Goal: Transaction & Acquisition: Purchase product/service

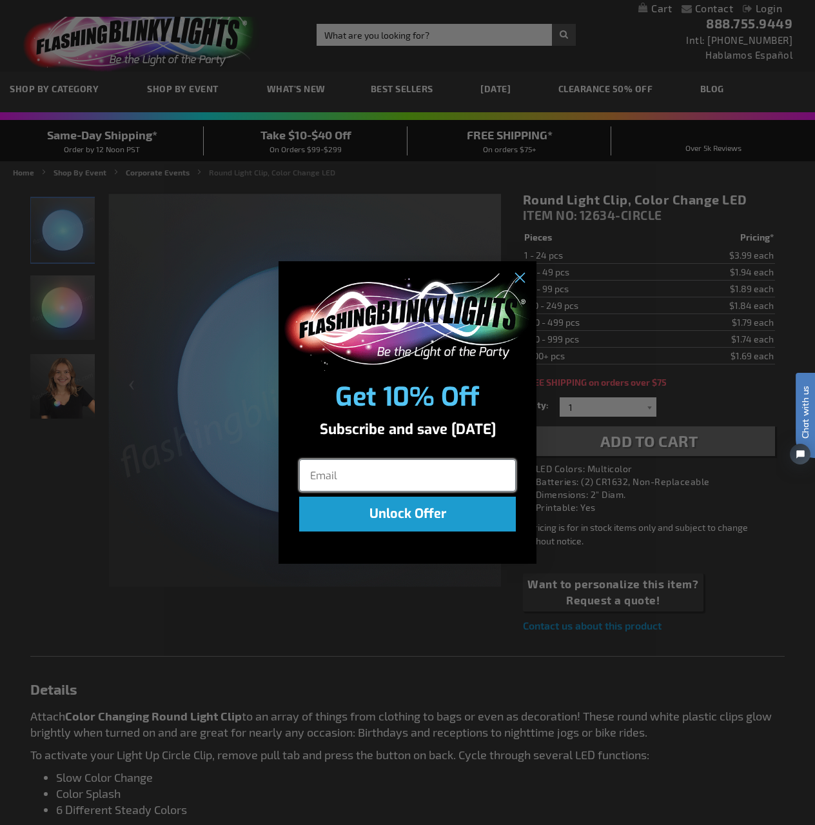
type input "kworrell@okcmoa.com"
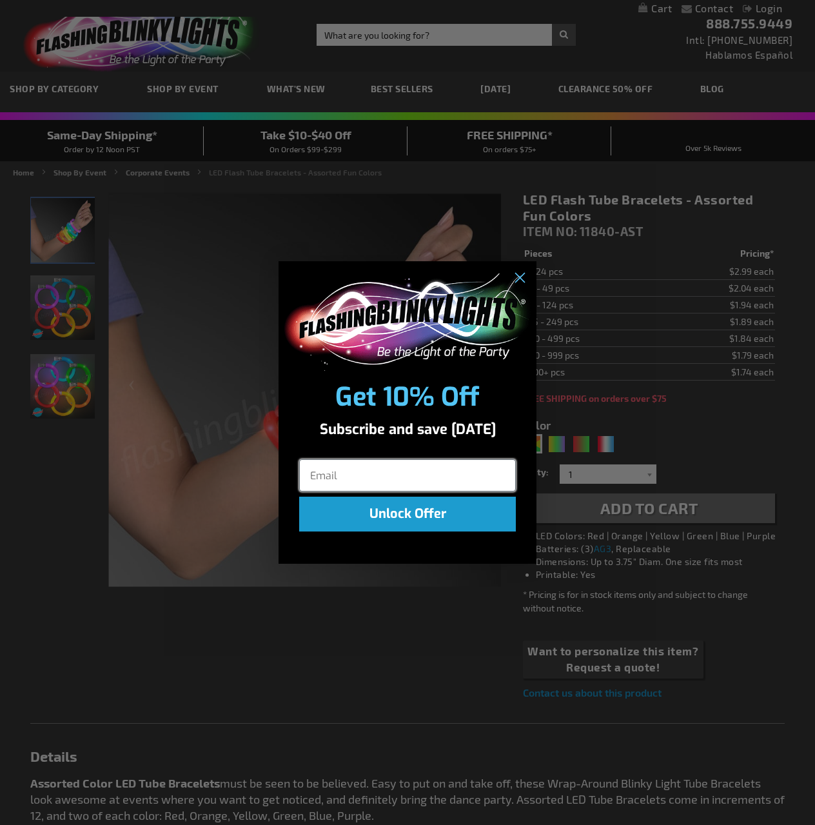
type input "kworrell@okcmoa.com"
click at [515, 278] on circle "Close dialog" at bounding box center [519, 278] width 21 height 21
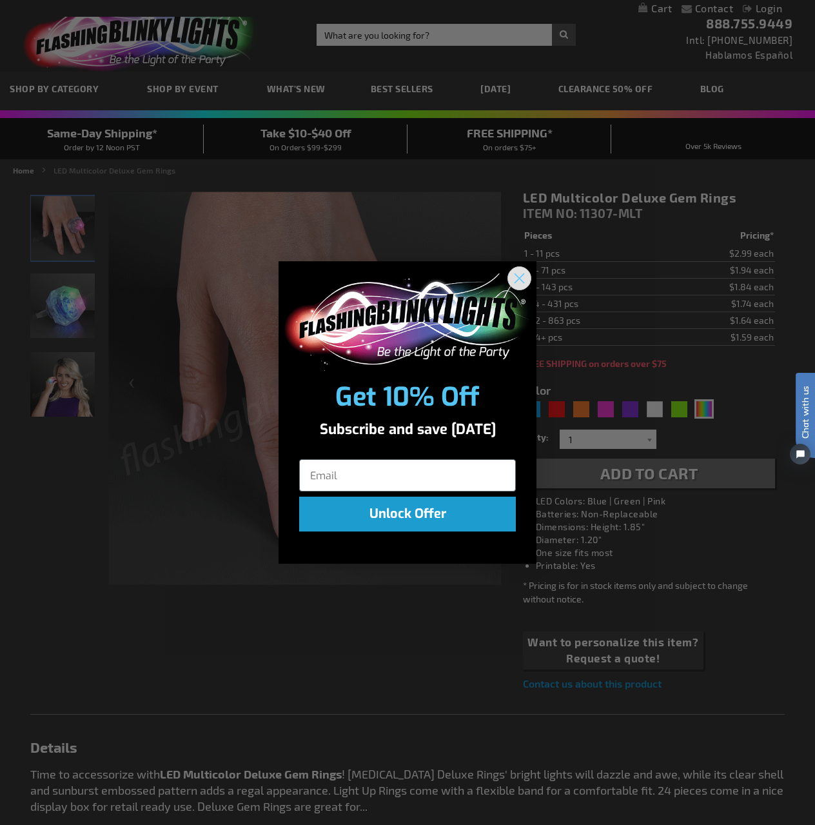
click at [522, 277] on circle "Close dialog" at bounding box center [519, 278] width 21 height 21
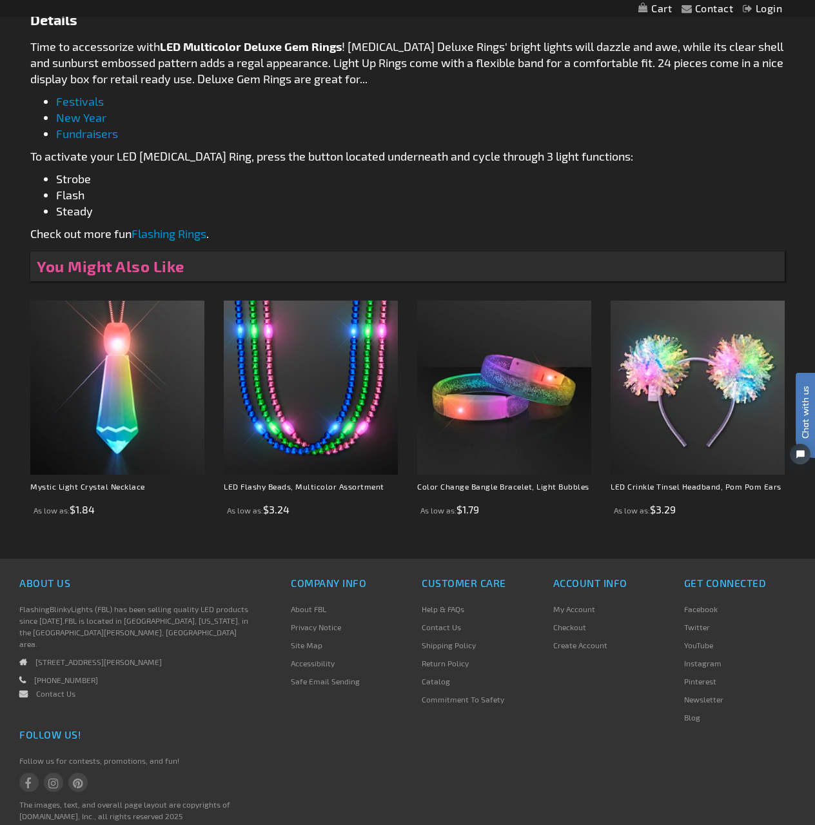
scroll to position [774, 0]
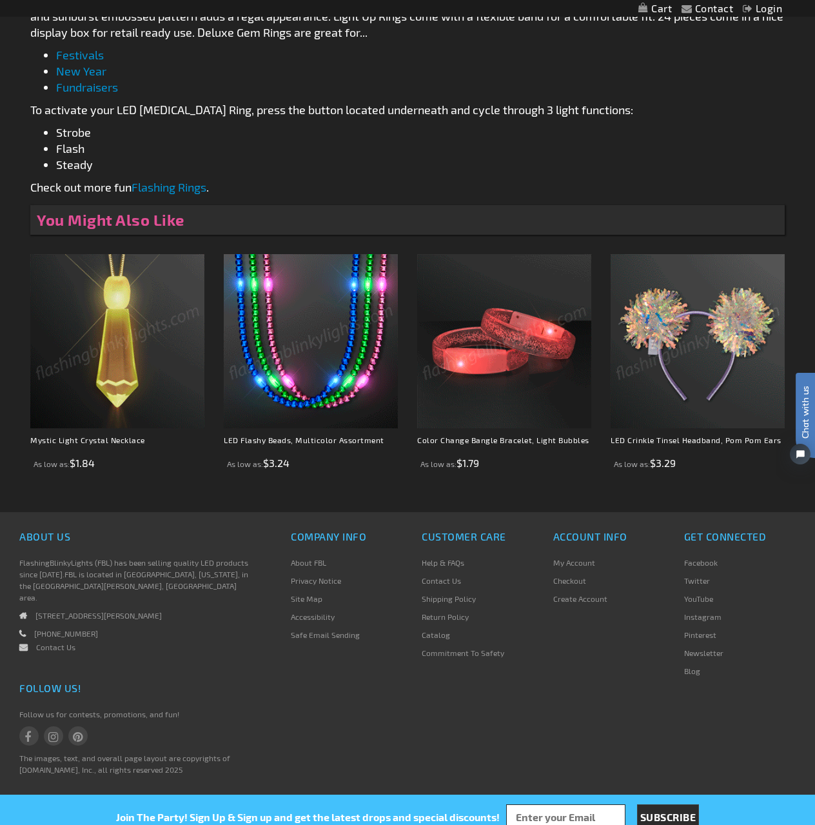
click at [578, 558] on link "My Account" at bounding box center [574, 562] width 42 height 9
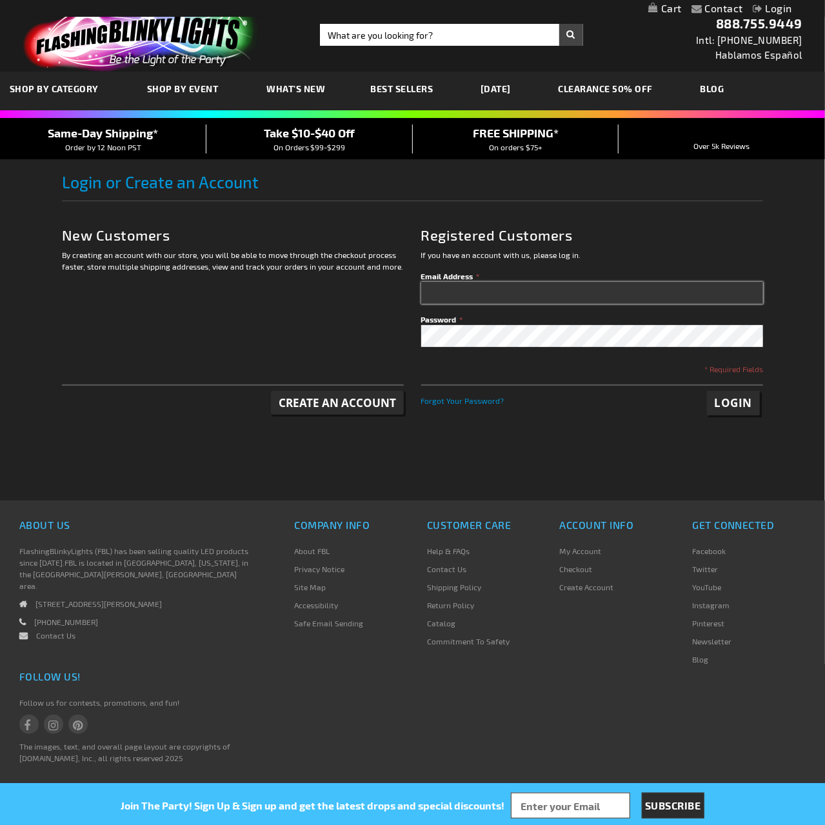
click at [466, 293] on input "Email Address" at bounding box center [592, 293] width 342 height 22
click at [470, 401] on span "Forgot Your Password?" at bounding box center [462, 400] width 83 height 9
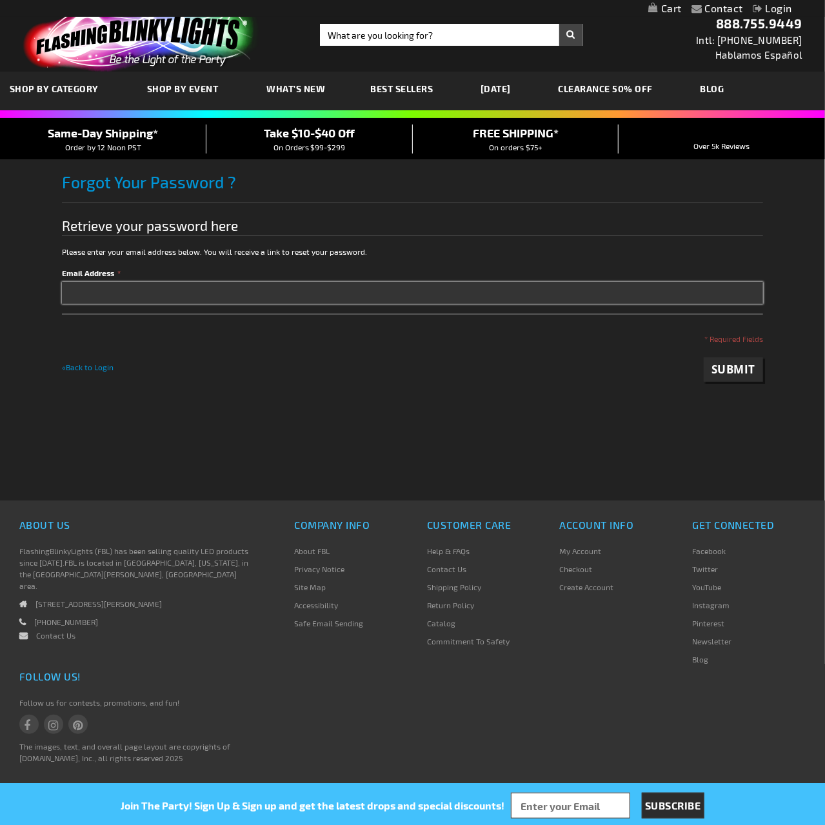
click at [277, 296] on input "Email Address" at bounding box center [412, 293] width 701 height 22
type input "[EMAIL_ADDRESS][DOMAIN_NAME]"
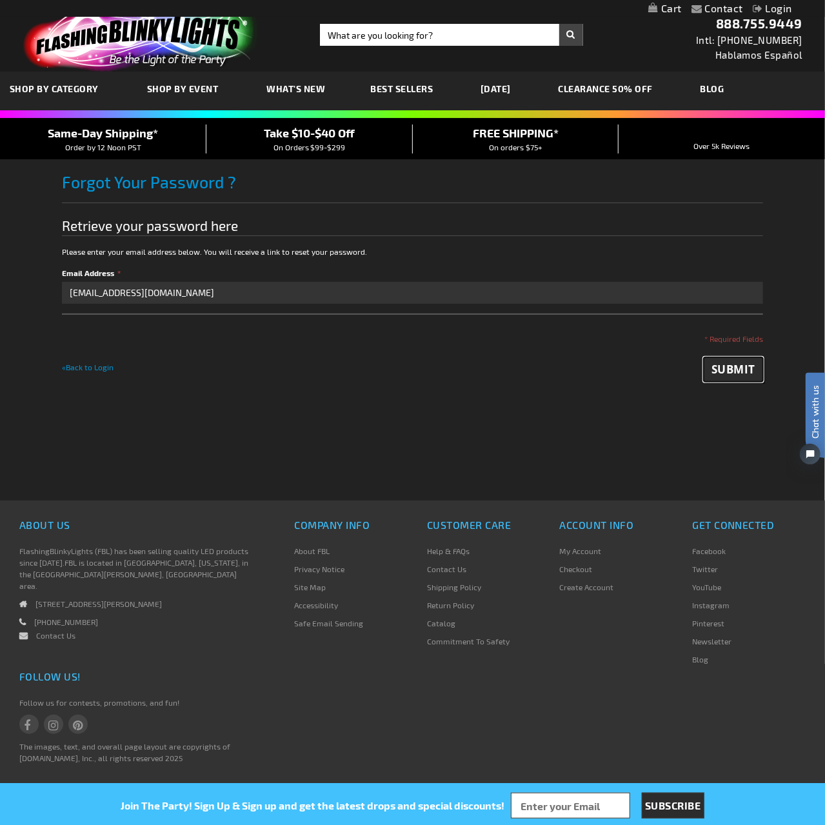
click at [748, 370] on span "Submit" at bounding box center [733, 369] width 44 height 15
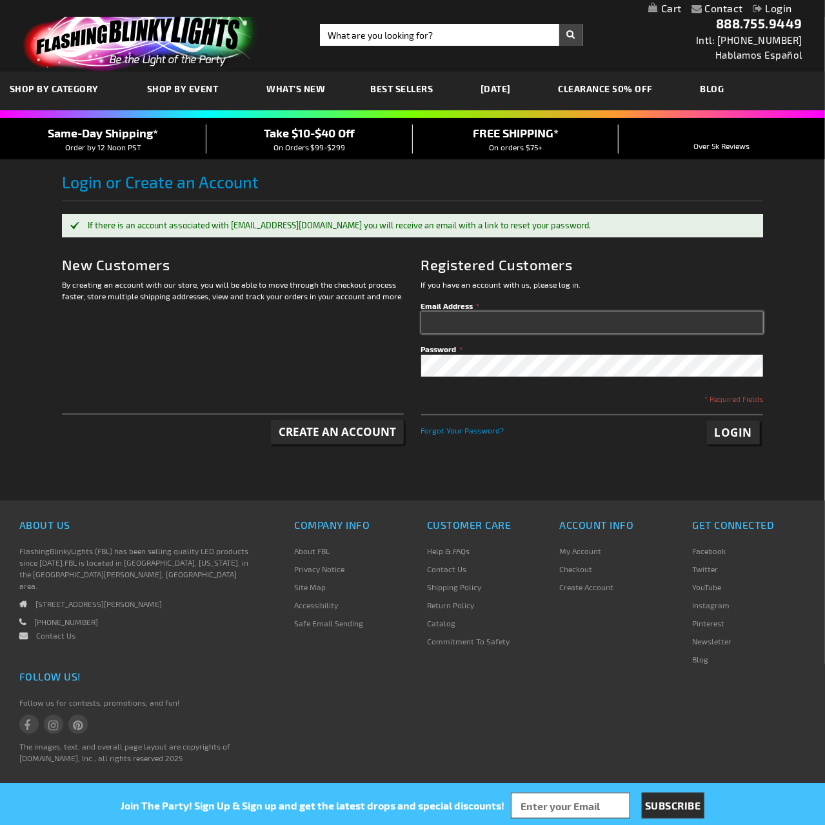
type input "[EMAIL_ADDRESS][DOMAIN_NAME]"
click at [747, 431] on span "Login" at bounding box center [734, 432] width 38 height 15
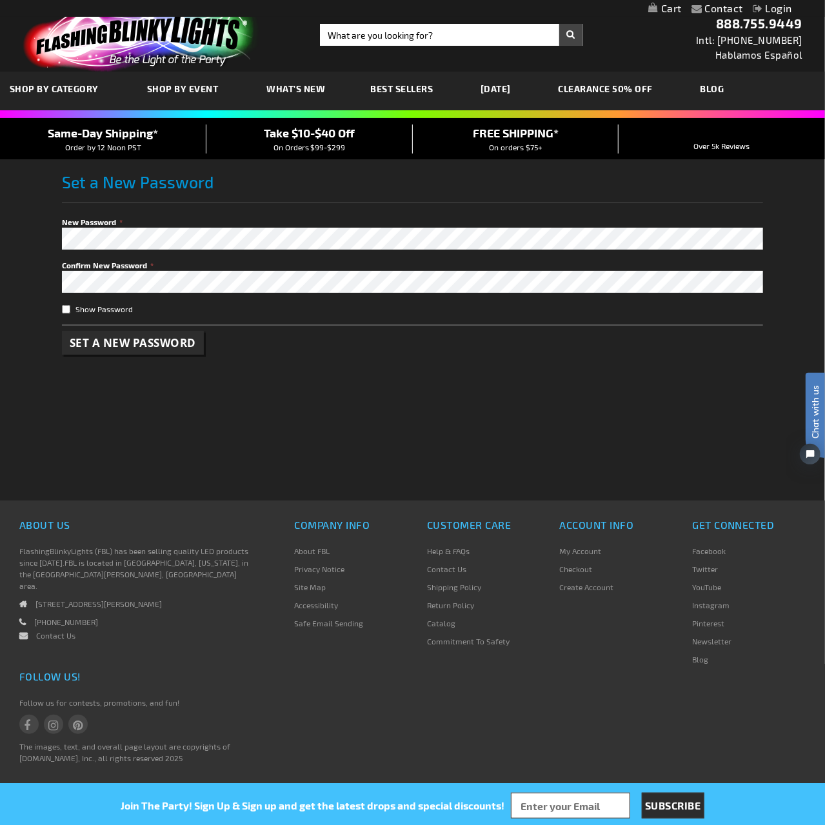
click at [217, 453] on main "Set a New Password Checkout as a new customer Creating an account has many bene…" at bounding box center [412, 329] width 701 height 341
click at [123, 346] on span "Set a New Password" at bounding box center [133, 342] width 126 height 15
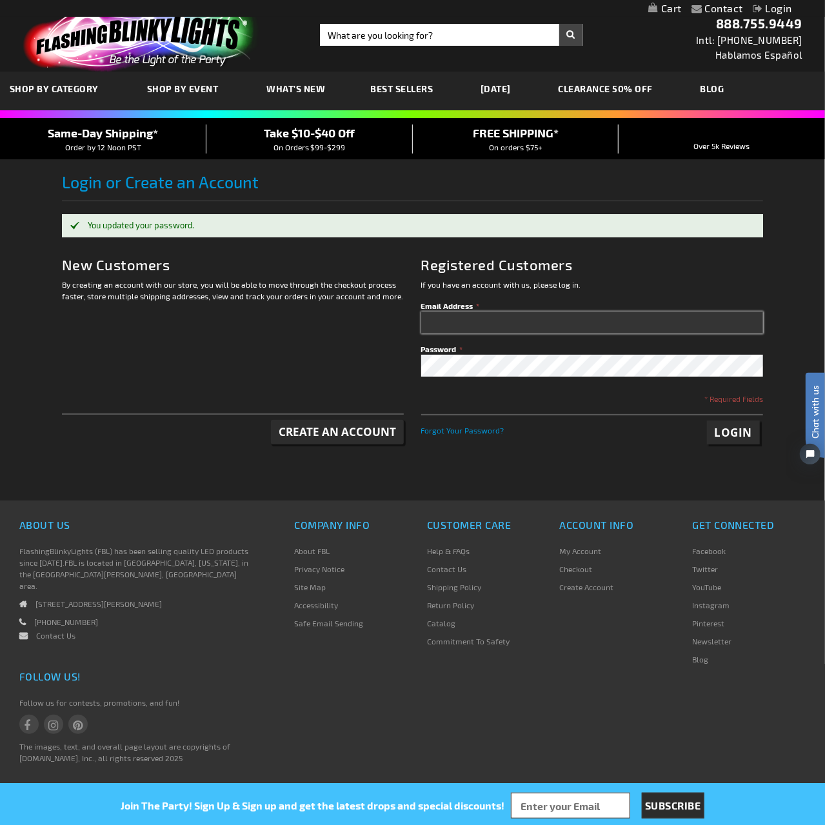
click at [516, 315] on input "Email Address" at bounding box center [592, 323] width 342 height 22
type input "[EMAIL_ADDRESS][DOMAIN_NAME]"
click at [707, 421] on button "Login" at bounding box center [734, 433] width 54 height 25
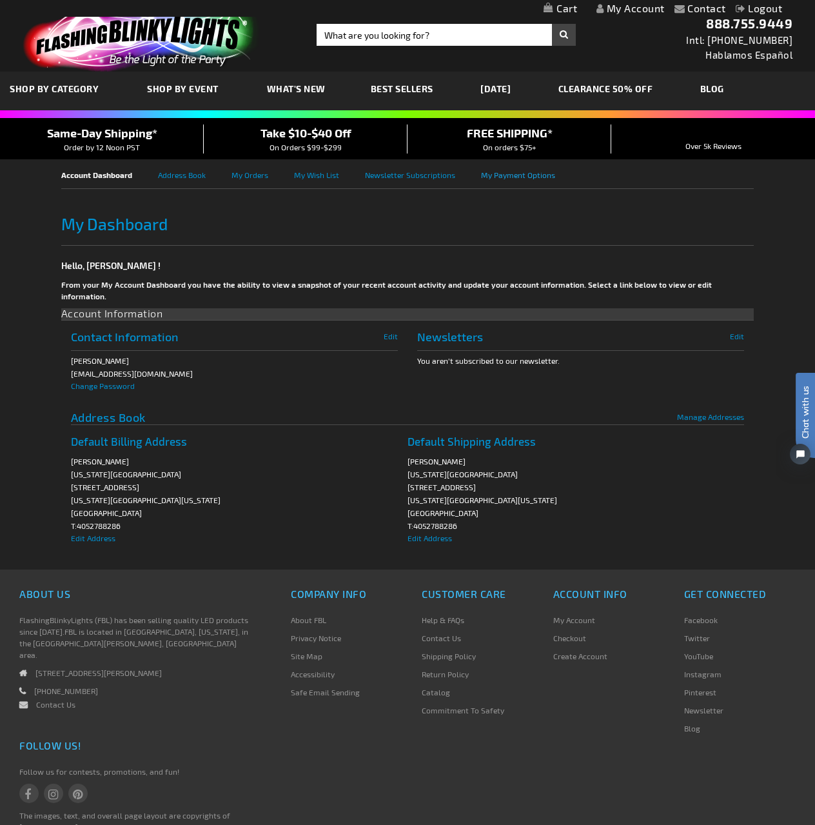
click at [524, 175] on link "My Payment Options" at bounding box center [531, 173] width 100 height 29
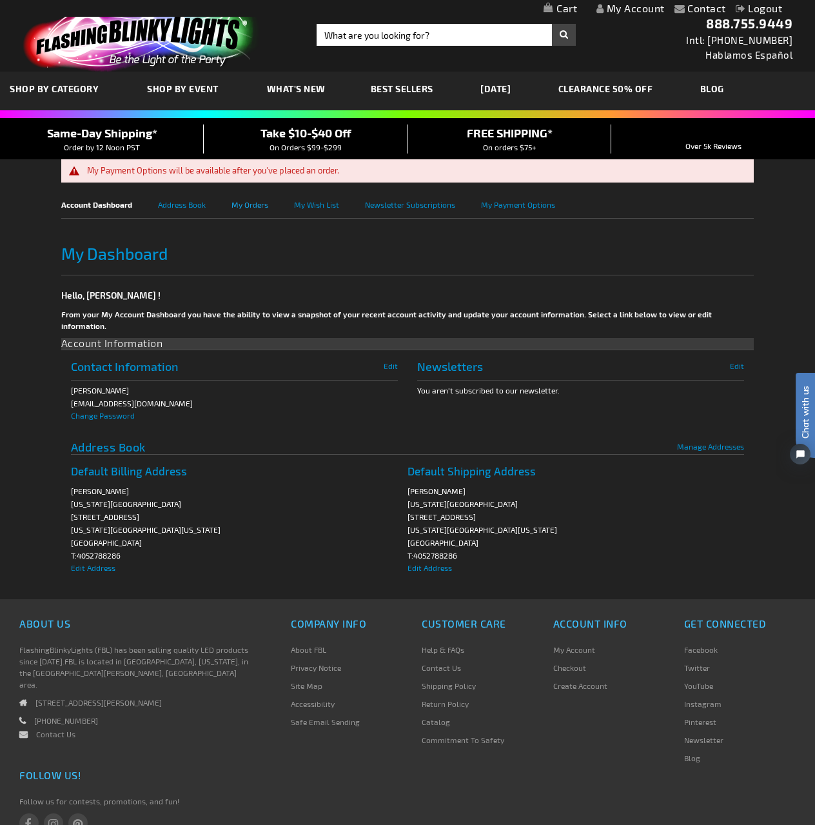
click at [258, 203] on link "My Orders" at bounding box center [263, 203] width 63 height 29
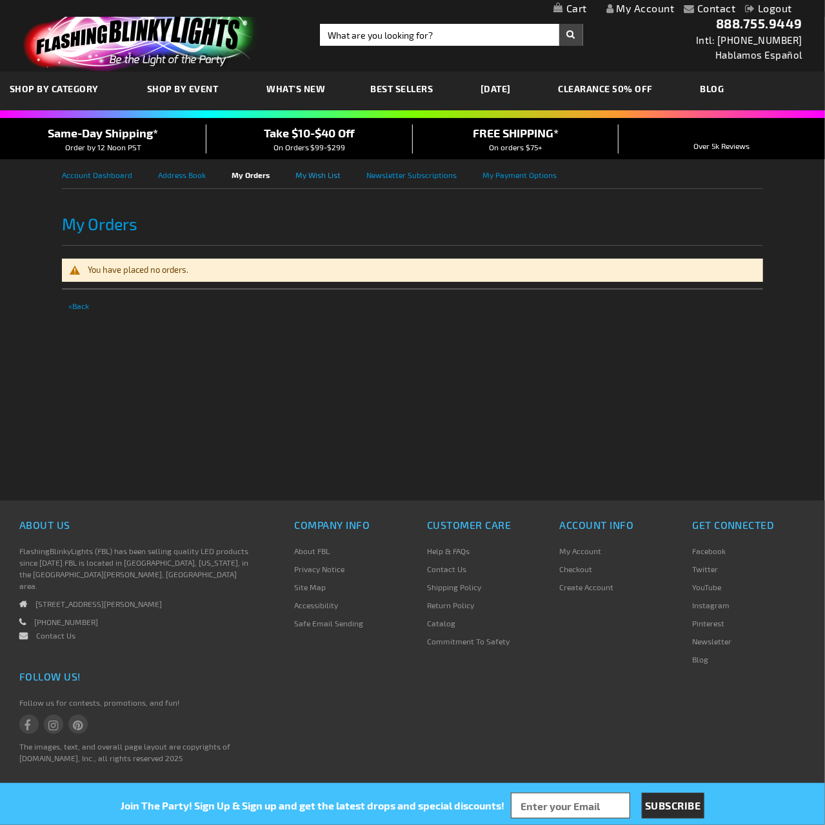
click at [322, 177] on link "My Wish List" at bounding box center [330, 173] width 71 height 29
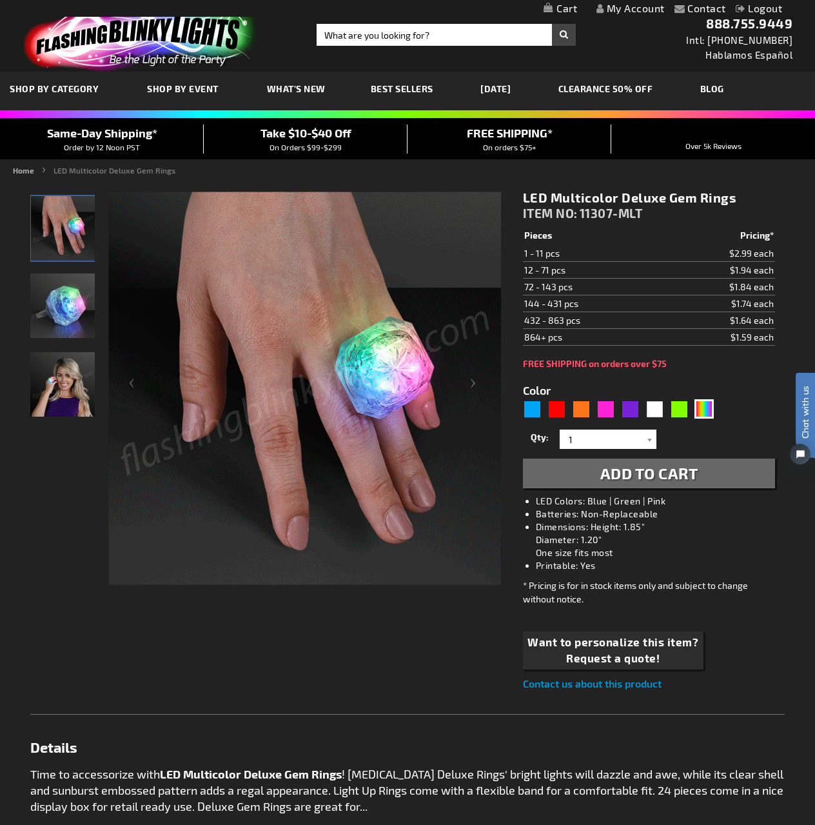
click at [36, 277] on img "Light Up Multicolor LED Deluxe Gem Ring" at bounding box center [62, 305] width 64 height 64
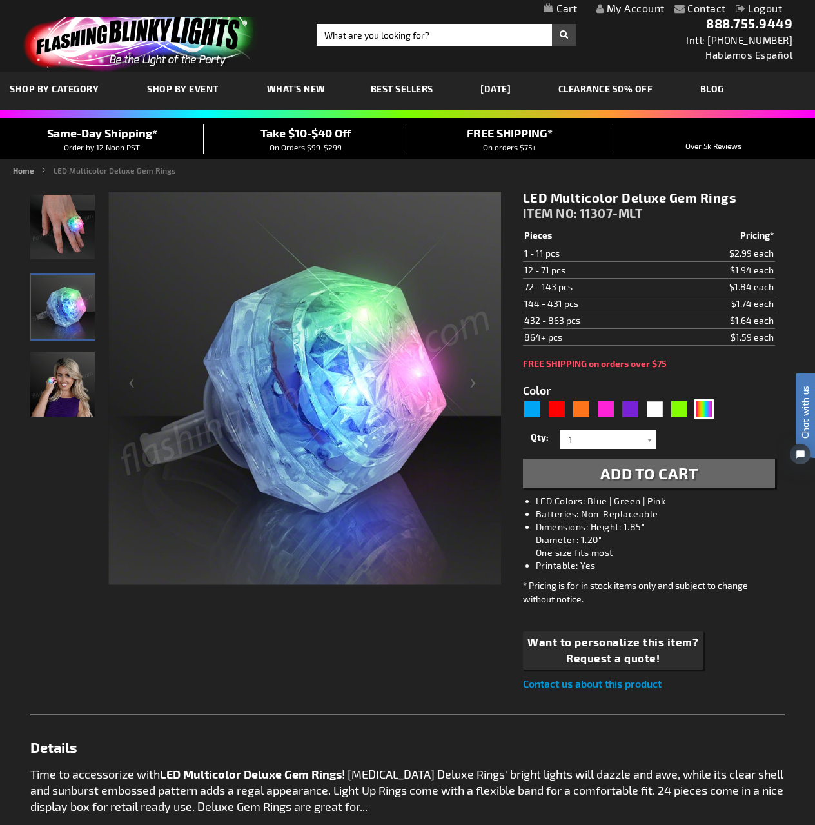
click at [42, 345] on div "Light Up Multicolor LED Deluxe Gem Ring" at bounding box center [63, 311] width 66 height 79
click at [41, 382] on img "Female displaying Light Up Multicolor LED Deluxe Gem Ring" at bounding box center [62, 384] width 64 height 64
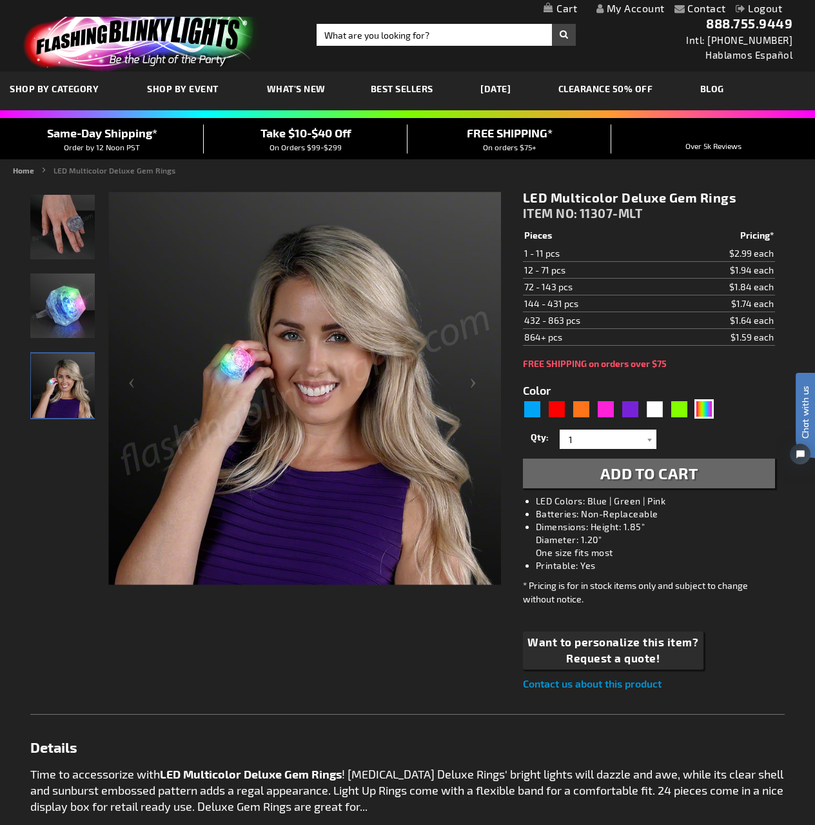
click at [72, 206] on img "Hand model displaying Light Up Multicolor LED Deluxe Gem Ring" at bounding box center [62, 227] width 64 height 64
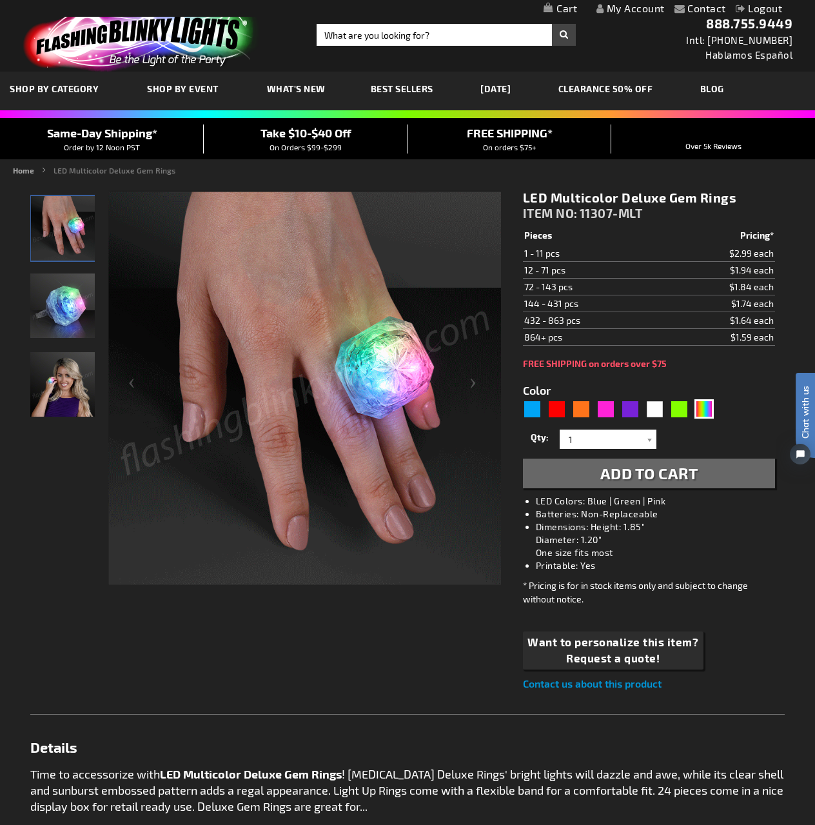
click at [641, 464] on span "Add to Cart" at bounding box center [649, 473] width 98 height 19
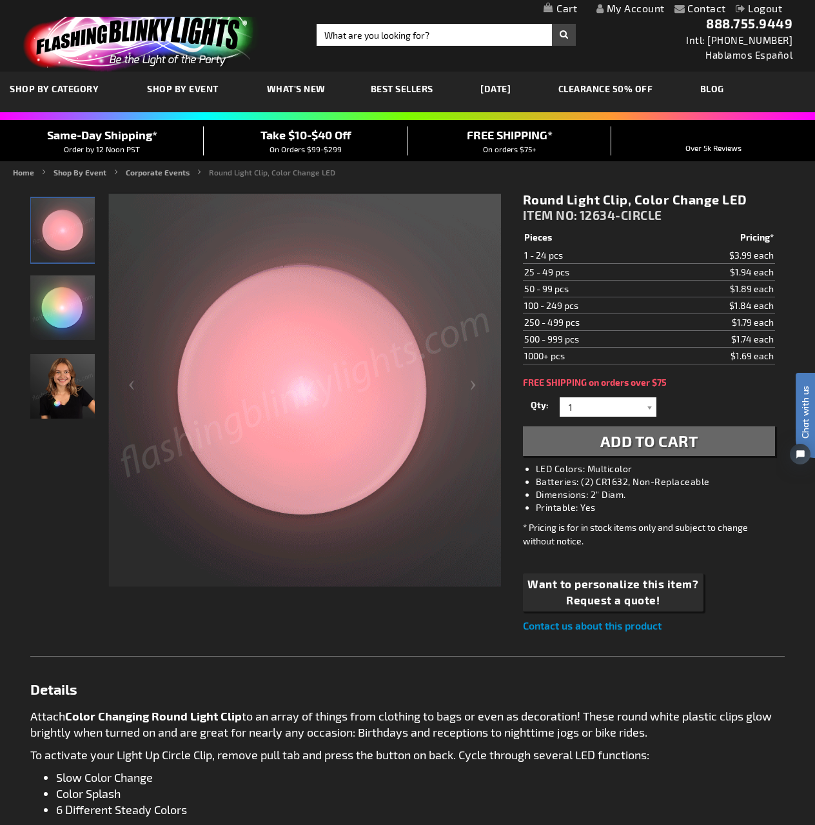
click at [58, 395] on img "Girl wearing Round Light Clip, Color Change LED" at bounding box center [62, 386] width 64 height 64
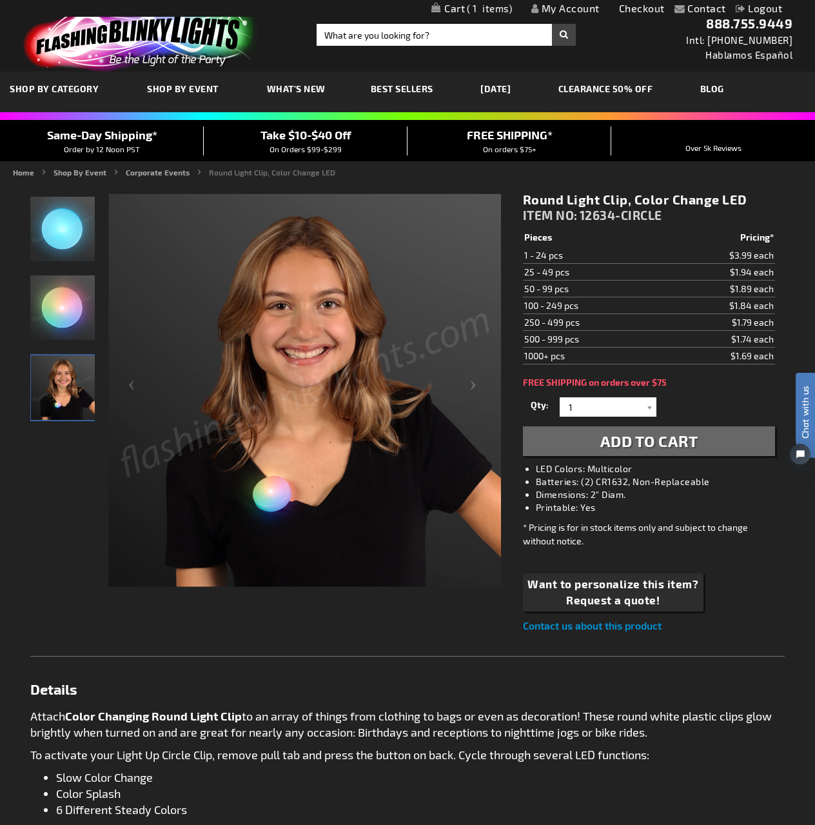
click at [640, 433] on span "Add to Cart" at bounding box center [649, 440] width 98 height 19
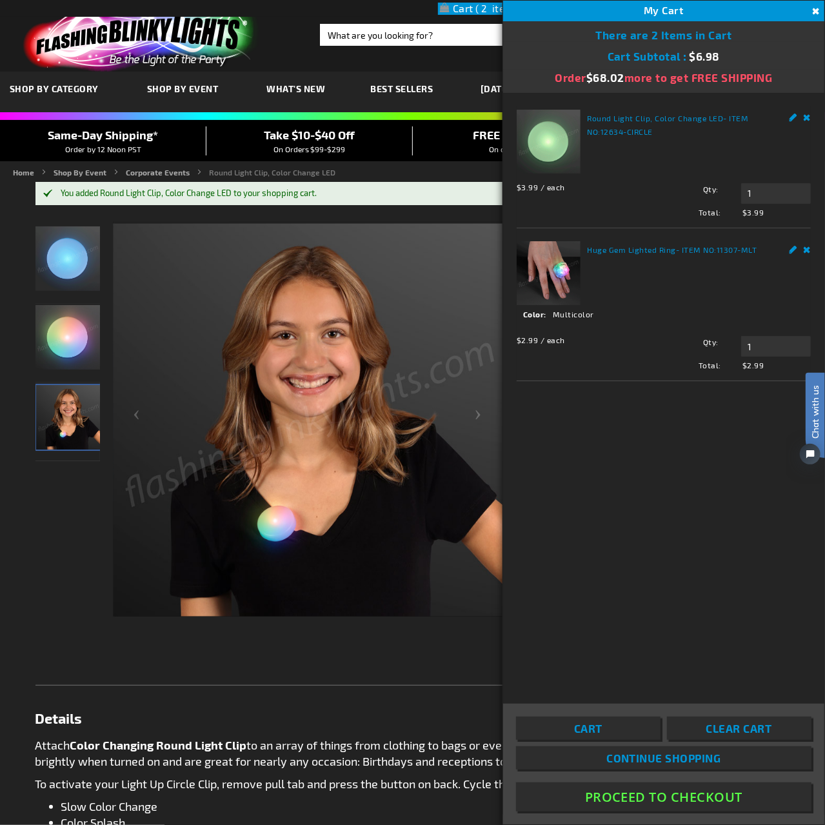
click at [812, 8] on button "Close" at bounding box center [815, 12] width 14 height 14
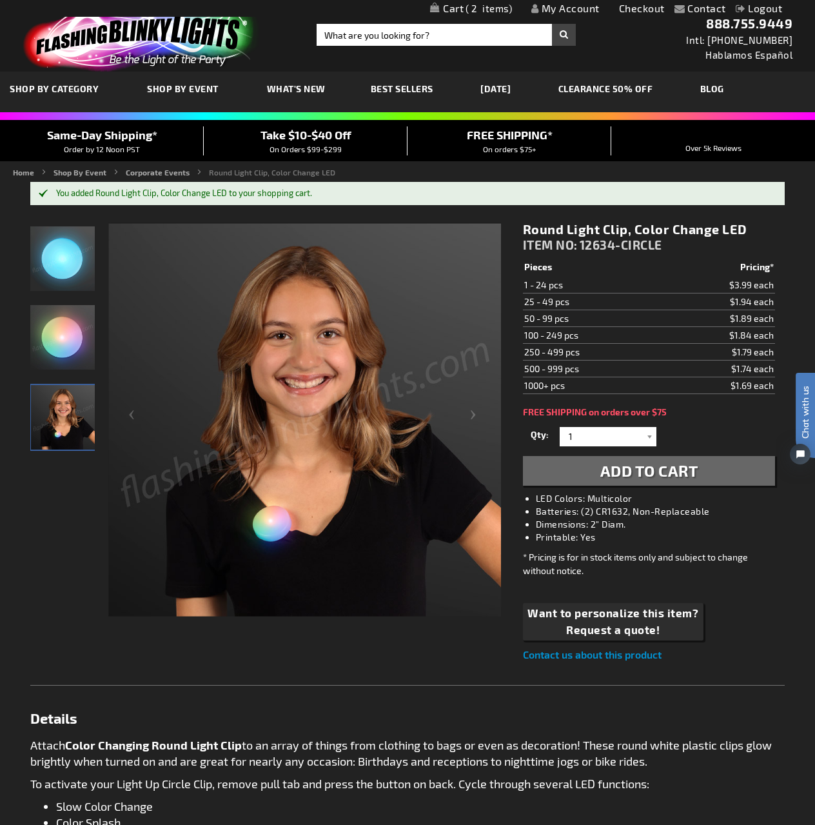
click at [473, 8] on span "2" at bounding box center [489, 9] width 46 height 12
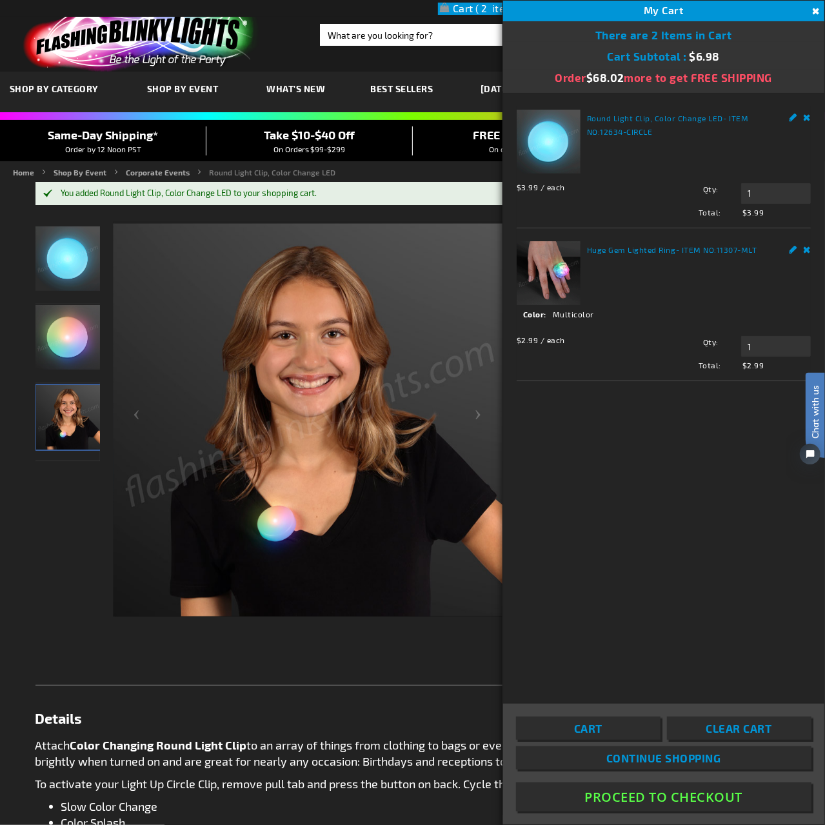
click at [813, 6] on button "Close" at bounding box center [815, 12] width 14 height 14
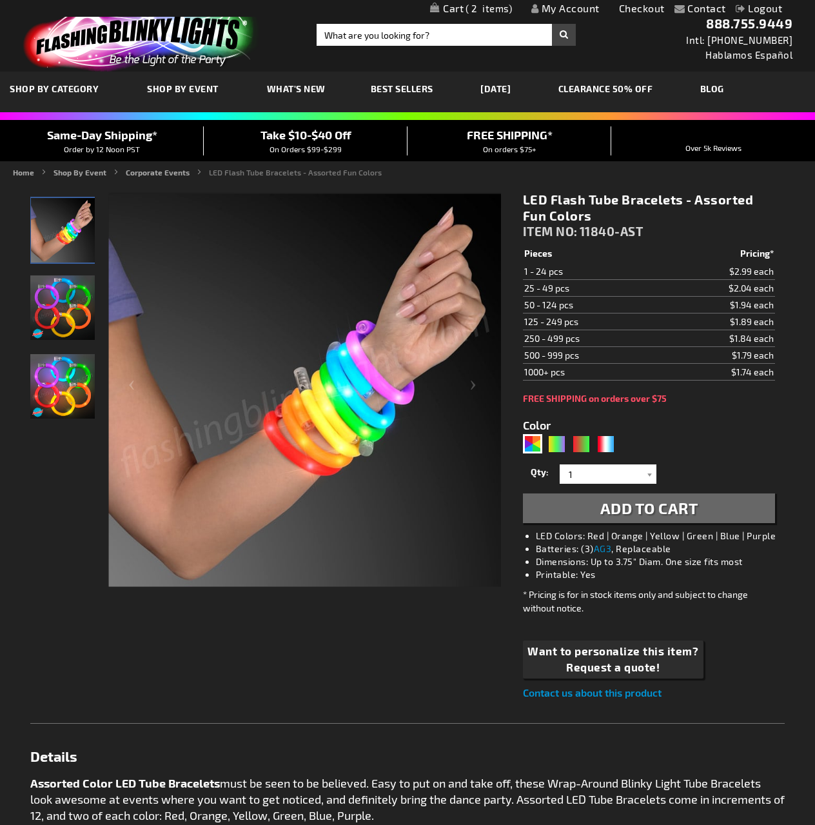
click at [691, 504] on span "Add to Cart" at bounding box center [649, 508] width 98 height 19
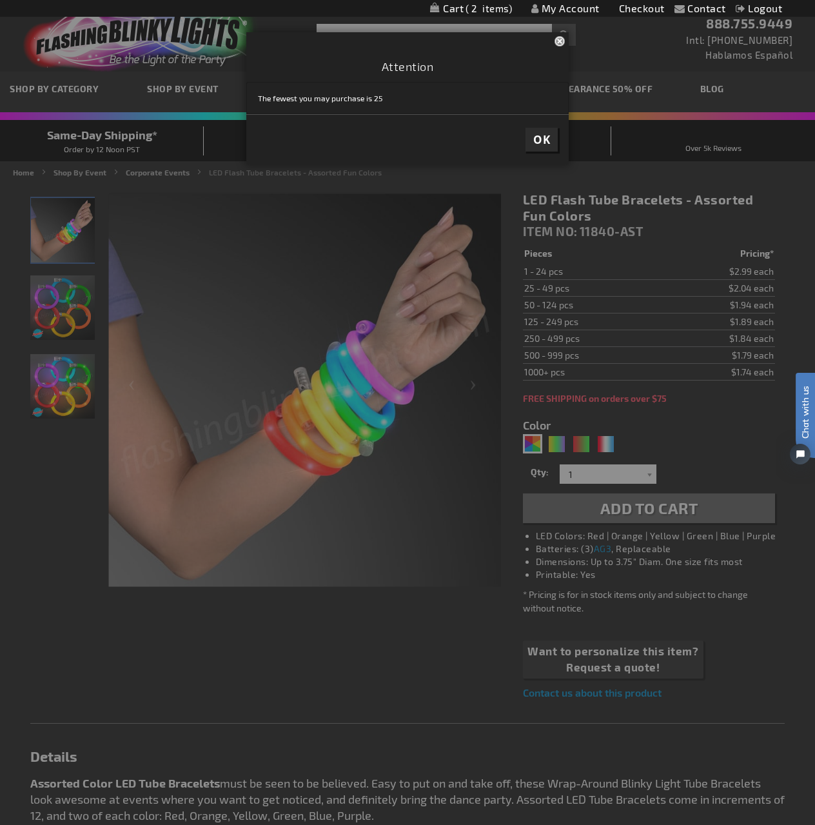
click at [544, 139] on span "OK" at bounding box center [541, 139] width 17 height 15
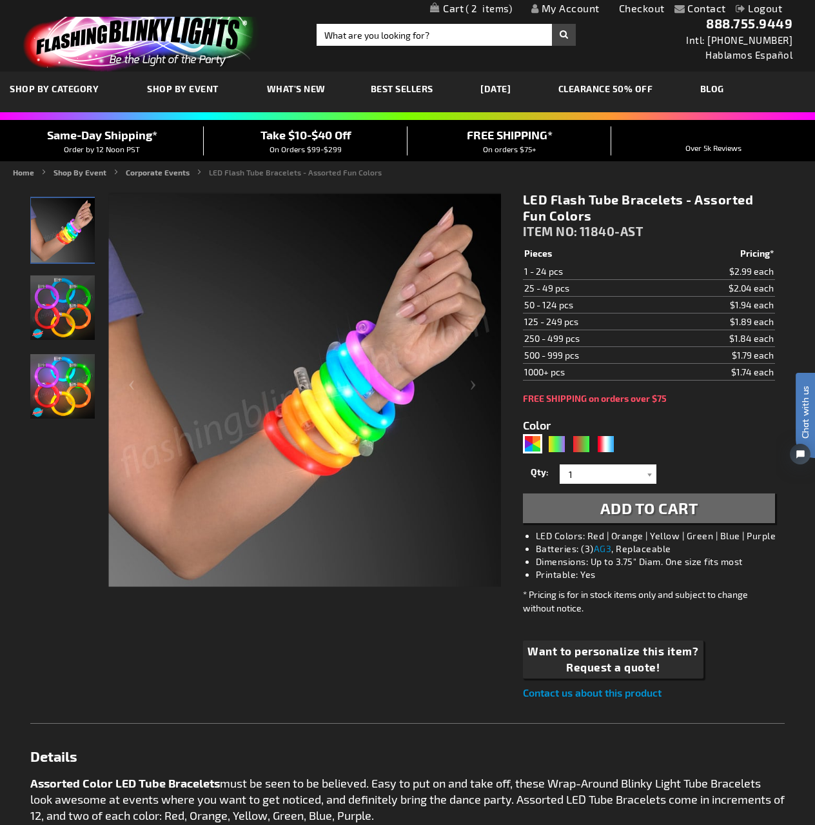
click at [694, 511] on span "Add to Cart" at bounding box center [649, 508] width 98 height 19
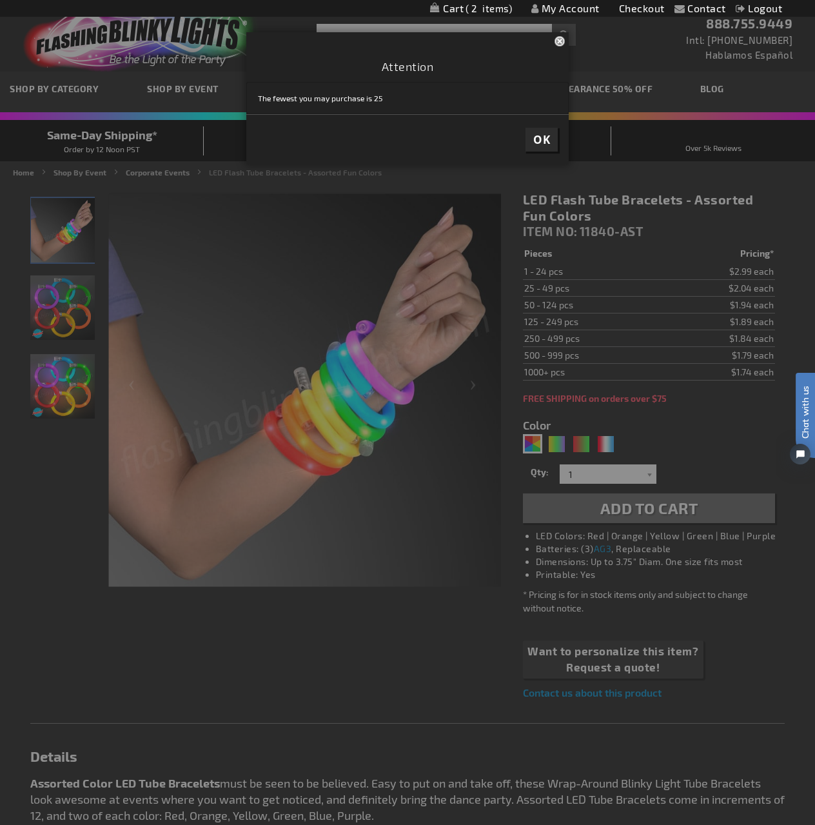
click at [548, 141] on span "OK" at bounding box center [541, 139] width 17 height 15
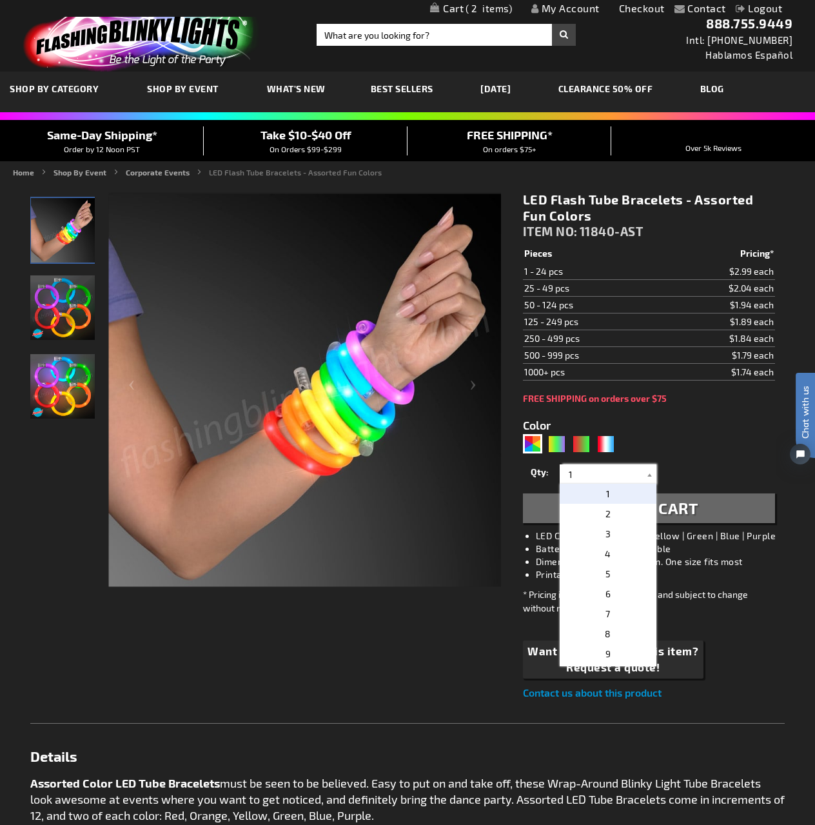
click at [639, 474] on input "1" at bounding box center [610, 473] width 94 height 19
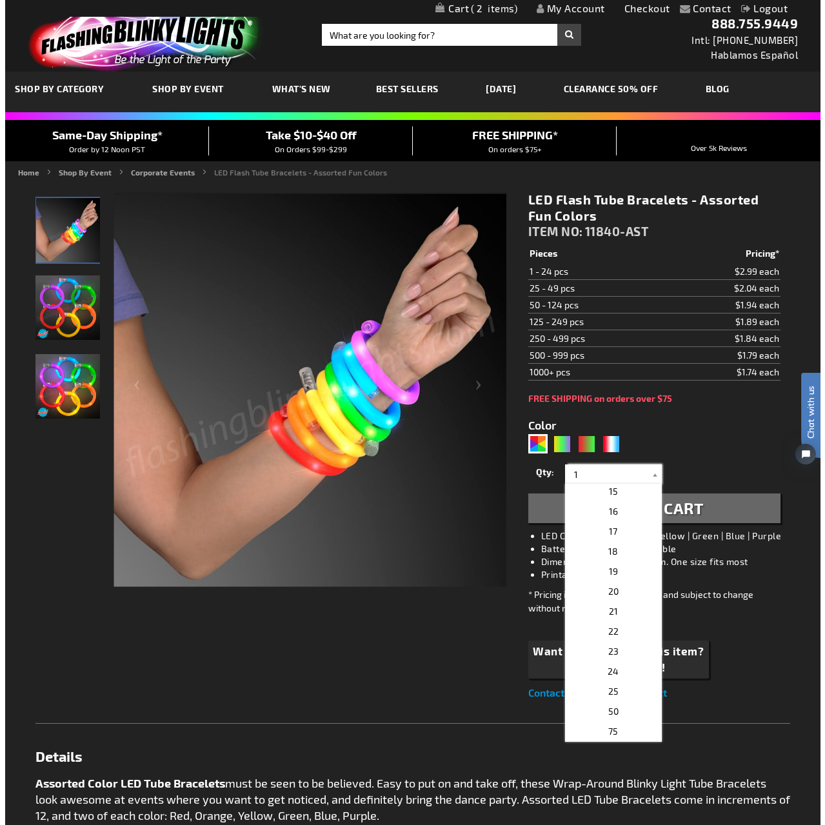
scroll to position [451, 0]
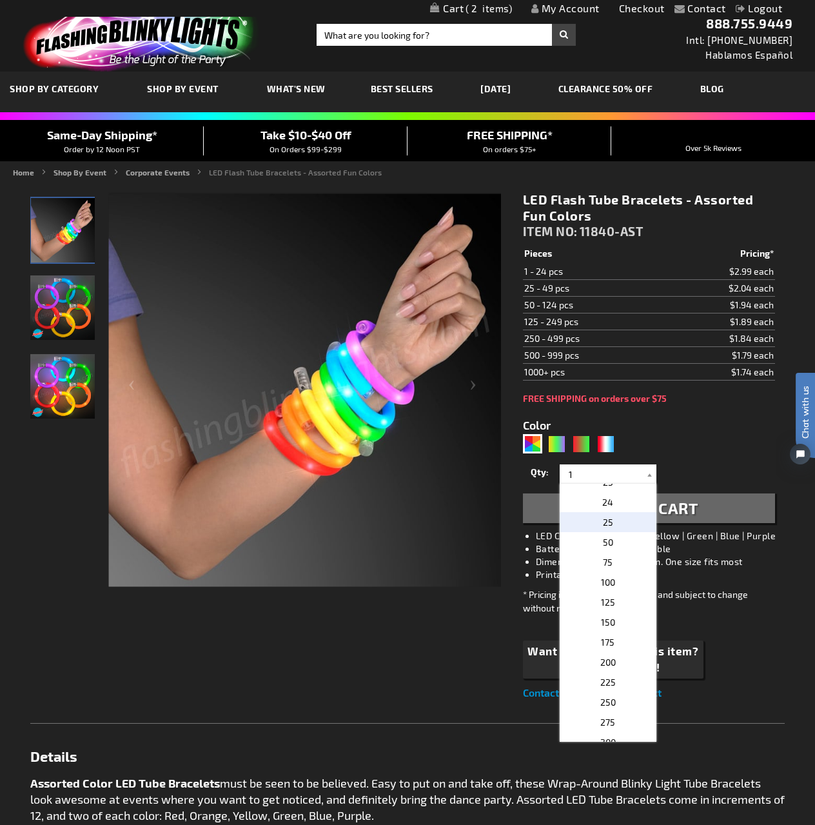
click at [611, 519] on p "25" at bounding box center [608, 522] width 97 height 20
type input "25"
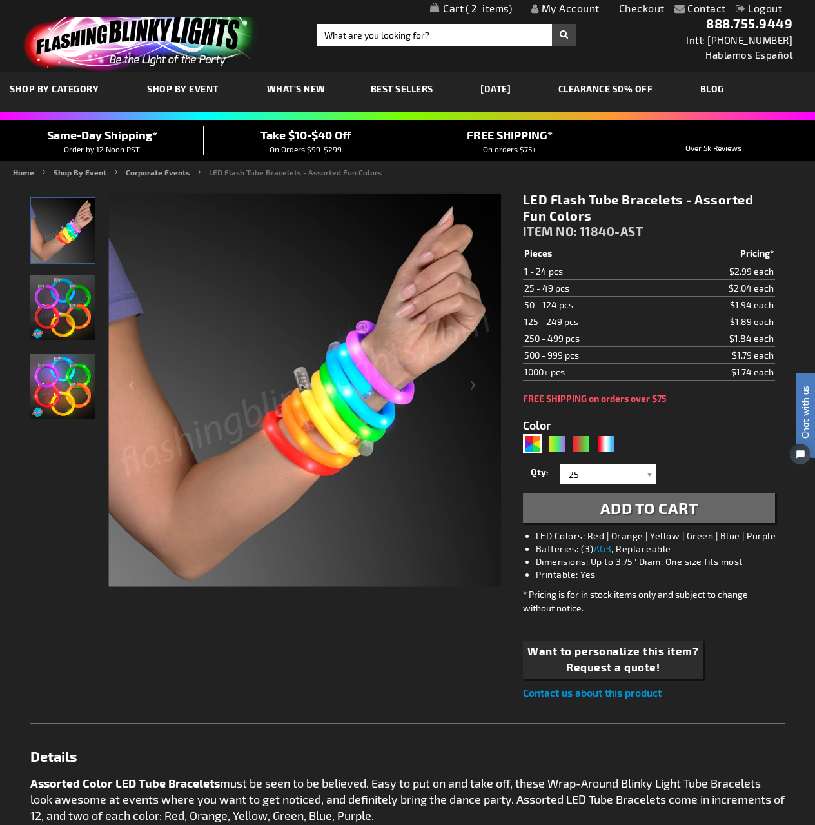
click at [734, 508] on button "Add to Cart" at bounding box center [649, 508] width 252 height 30
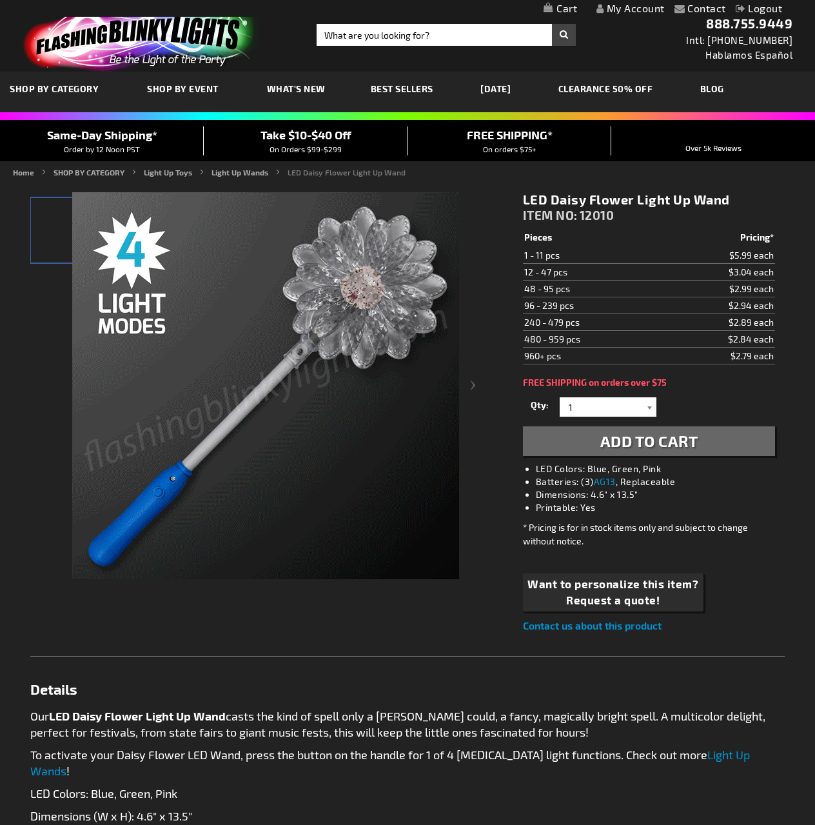
click at [649, 406] on div at bounding box center [650, 406] width 13 height 19
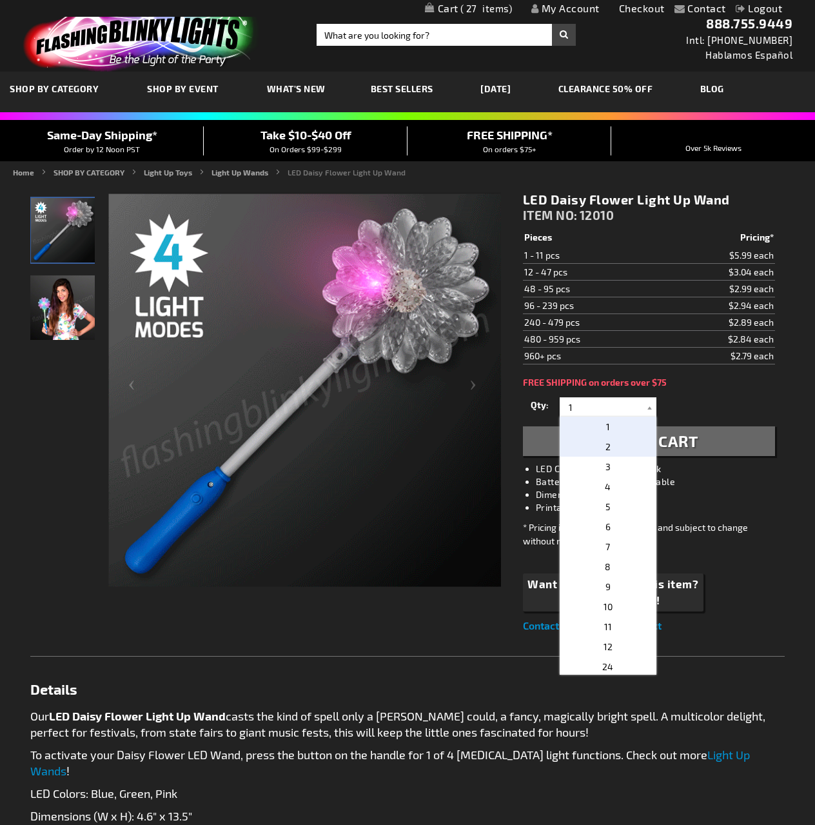
click at [617, 439] on p "2" at bounding box center [608, 447] width 97 height 20
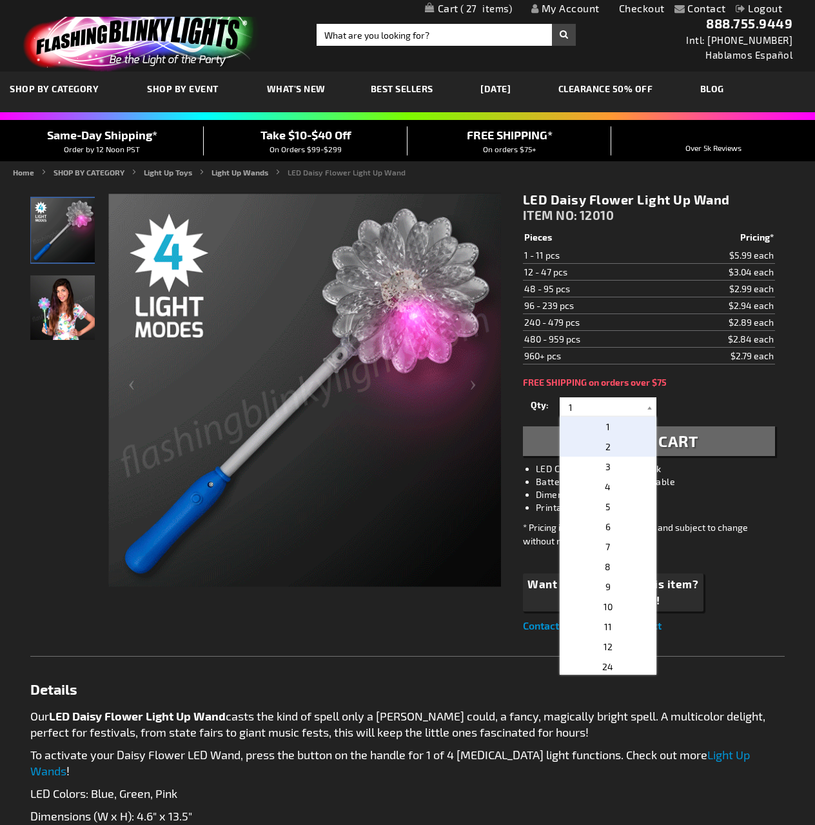
type input "2"
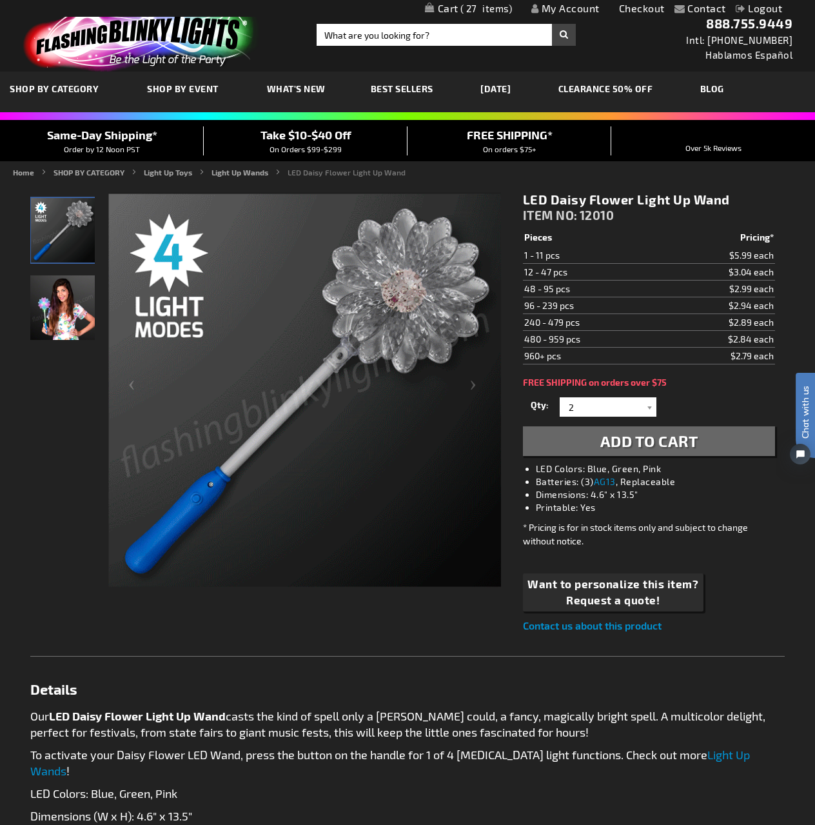
click at [668, 439] on span "Add to Cart" at bounding box center [649, 440] width 98 height 19
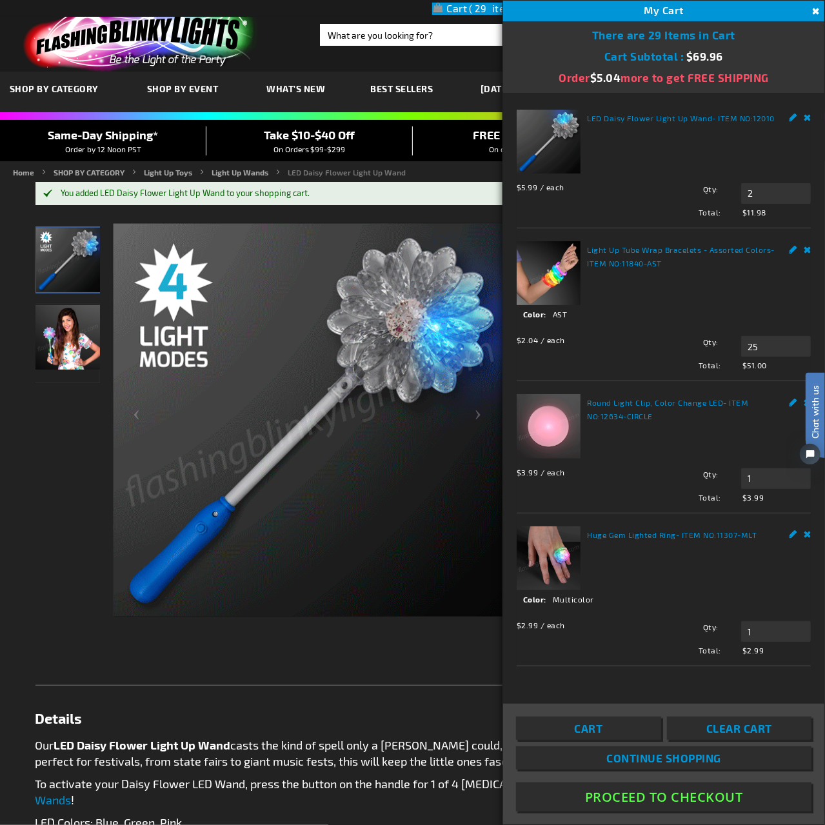
click at [809, 11] on button "Close" at bounding box center [815, 12] width 14 height 14
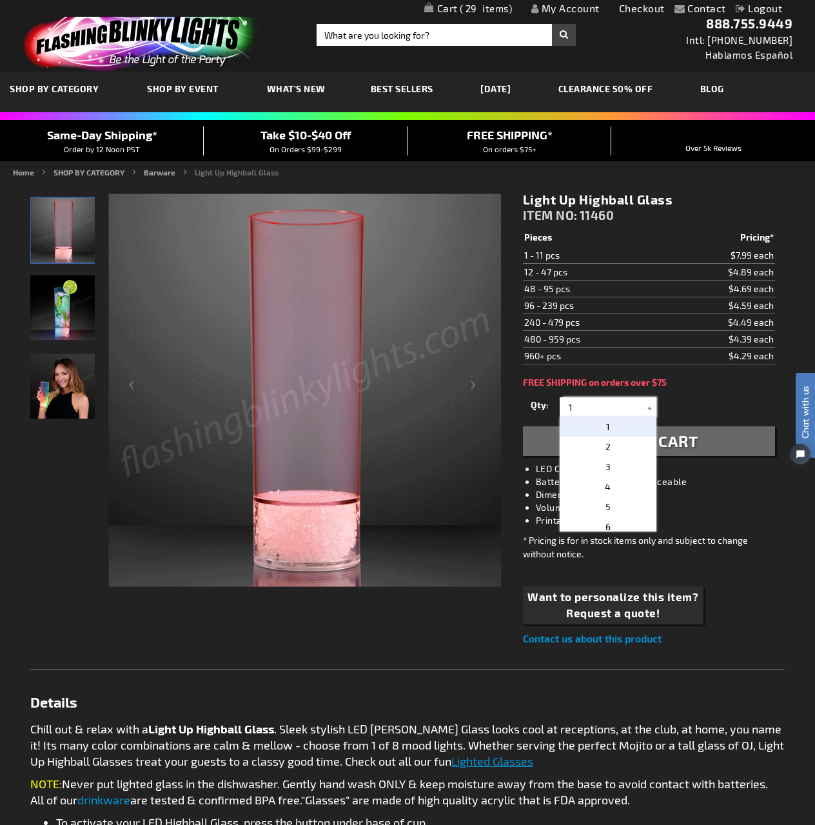
click at [636, 397] on input "1" at bounding box center [610, 406] width 94 height 19
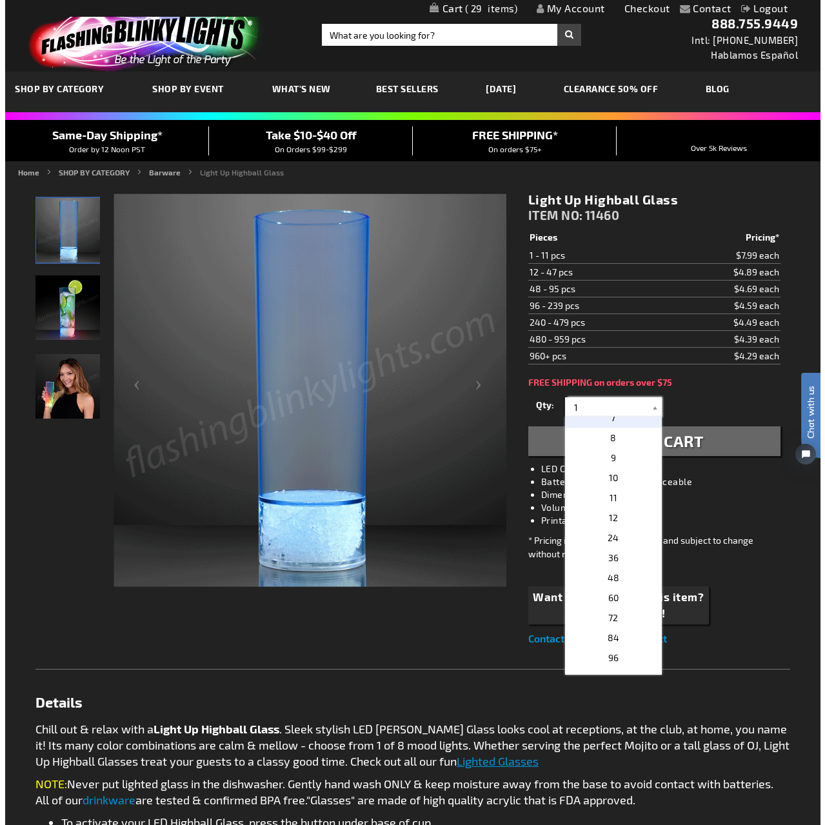
scroll to position [258, 0]
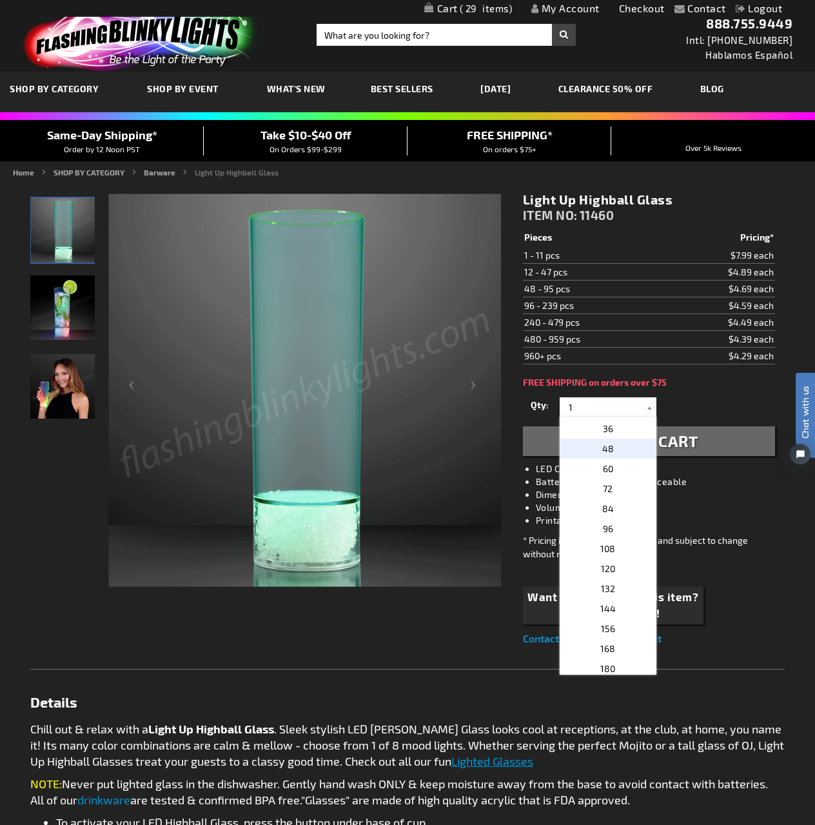
click at [622, 442] on p "48" at bounding box center [608, 449] width 97 height 20
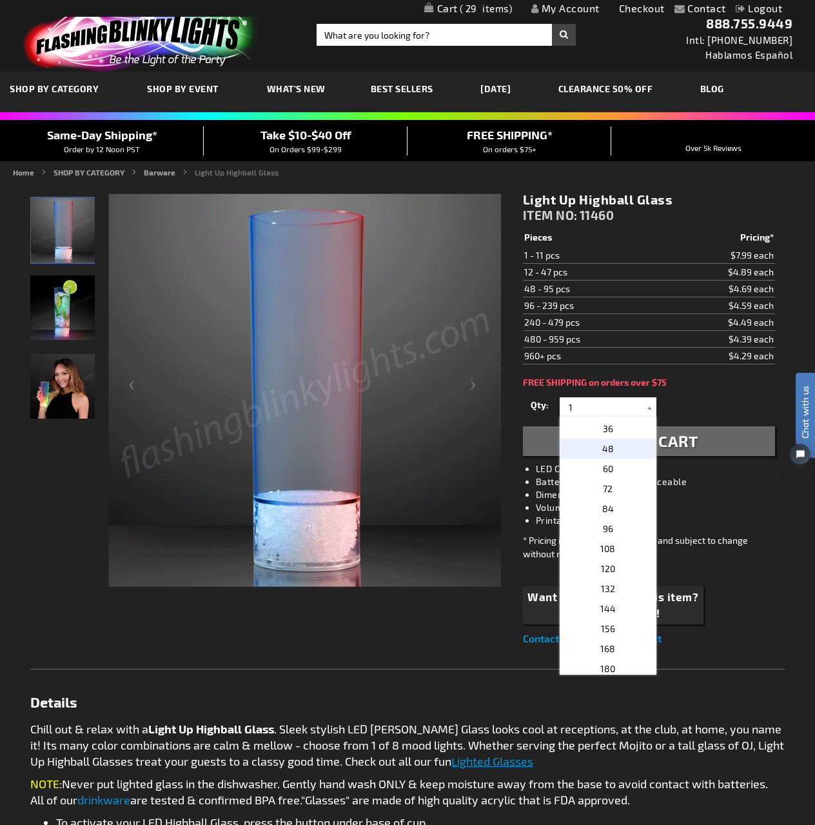
type input "48"
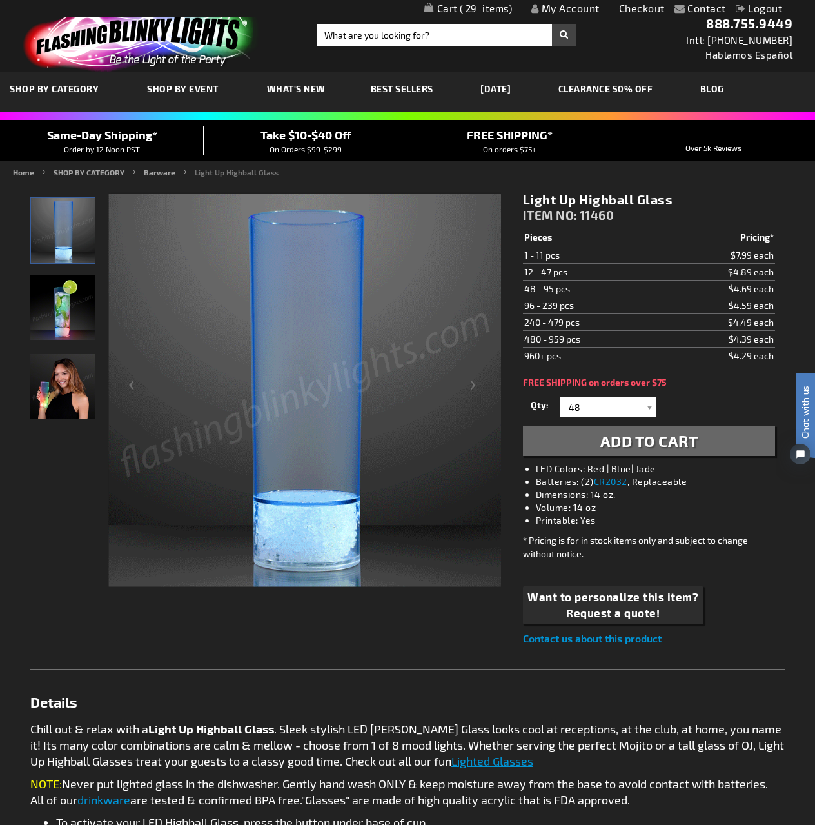
click at [622, 442] on span "Add to Cart" at bounding box center [649, 440] width 98 height 19
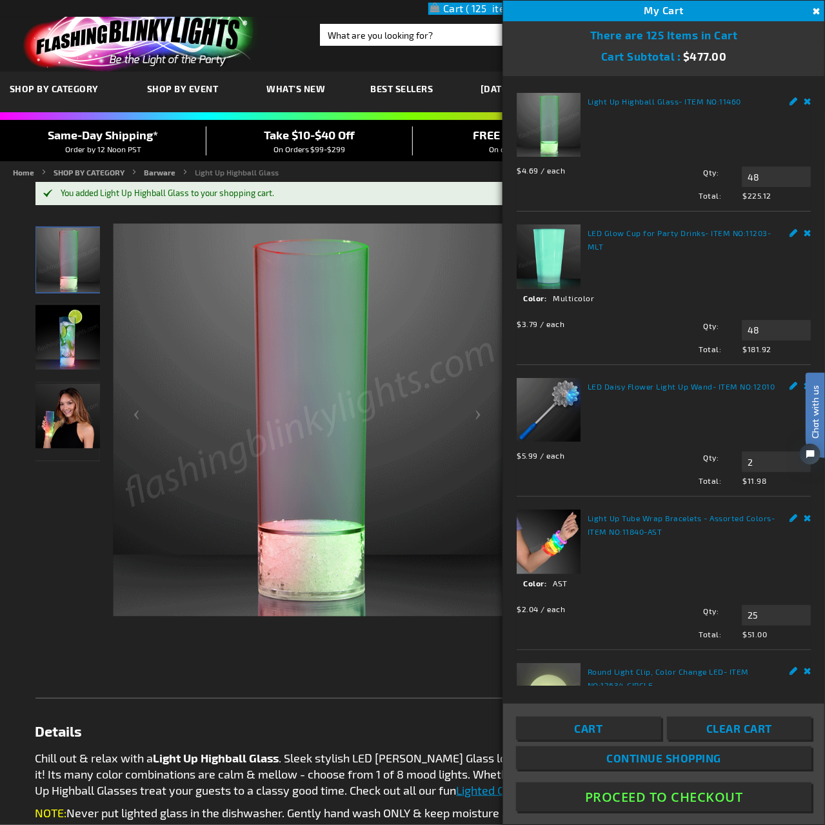
scroll to position [129, 0]
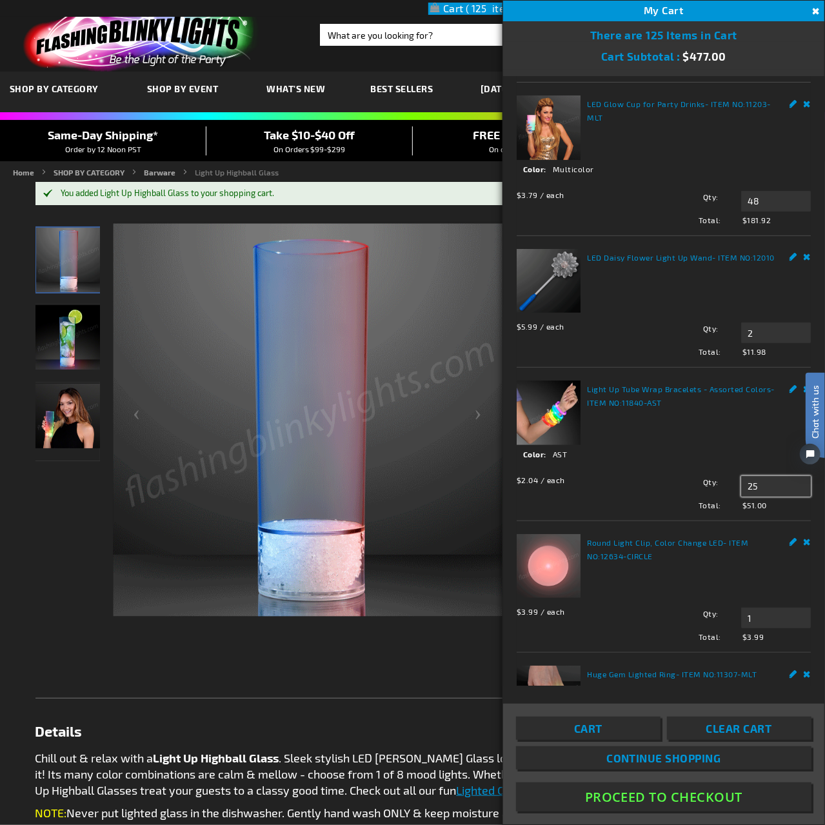
click at [775, 480] on input "25" at bounding box center [776, 486] width 70 height 21
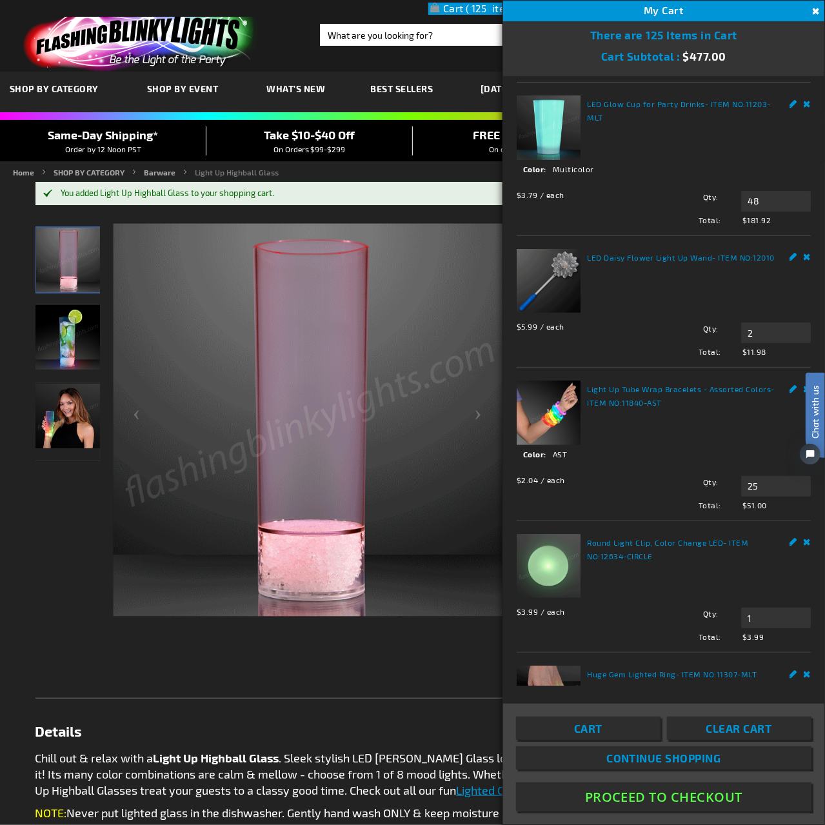
click html "Chat with us"
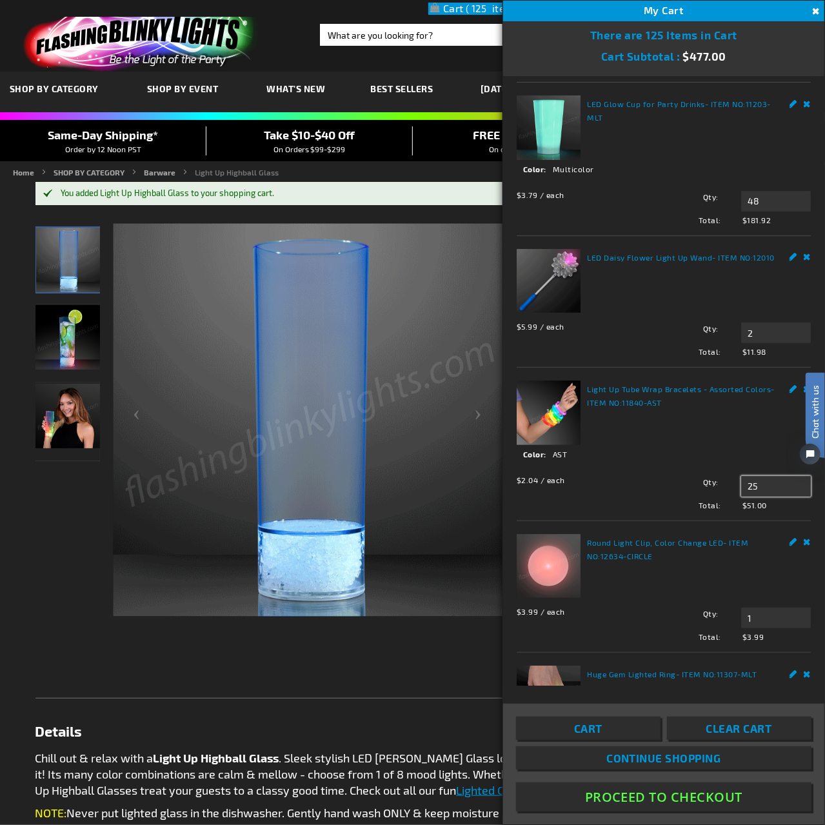
drag, startPoint x: 775, startPoint y: 481, endPoint x: 734, endPoint y: 482, distance: 41.3
click at [741, 482] on input "25" at bounding box center [776, 486] width 70 height 21
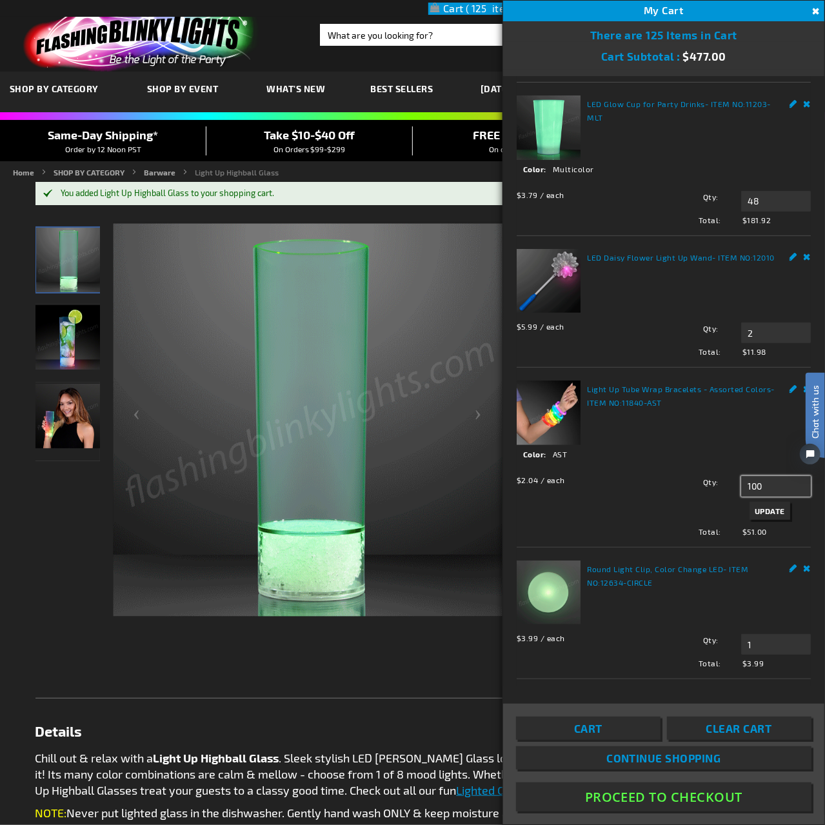
type input "100"
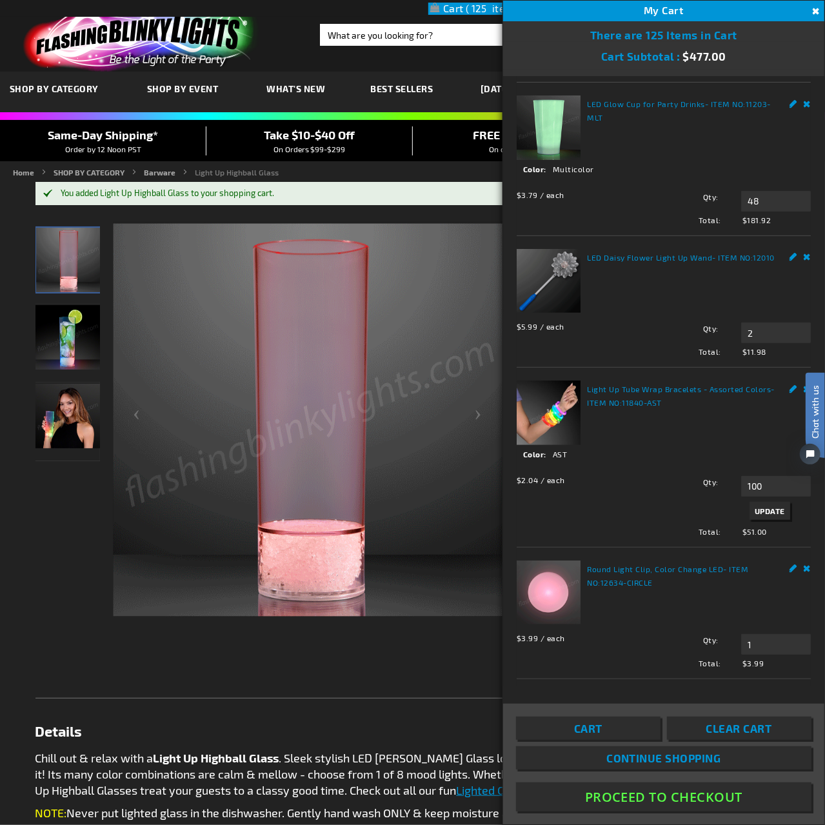
click at [771, 506] on span "Update" at bounding box center [770, 510] width 30 height 9
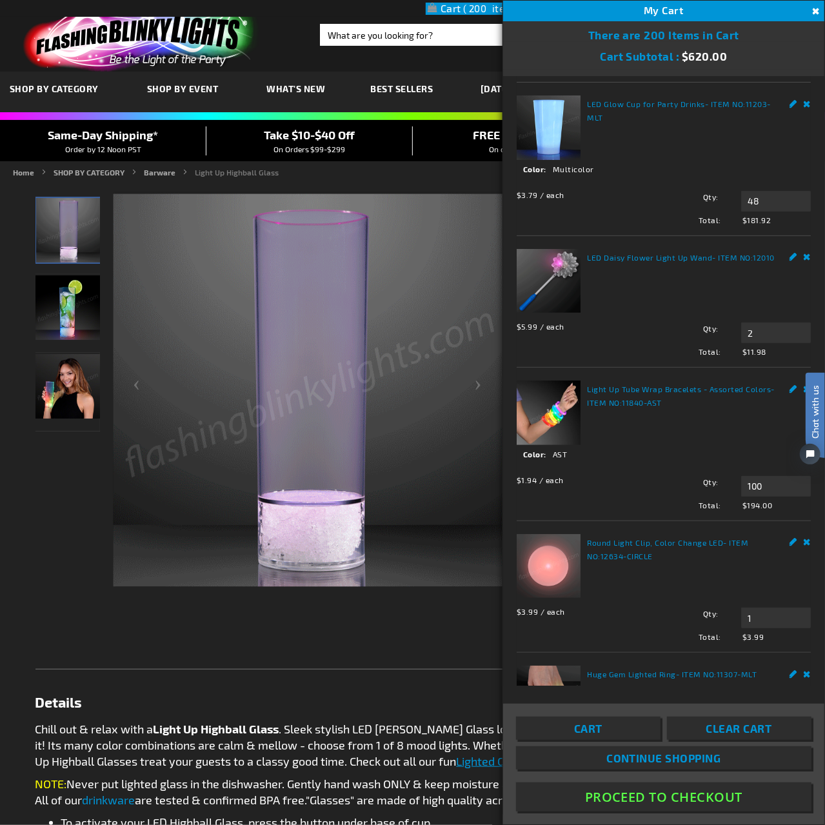
scroll to position [247, 0]
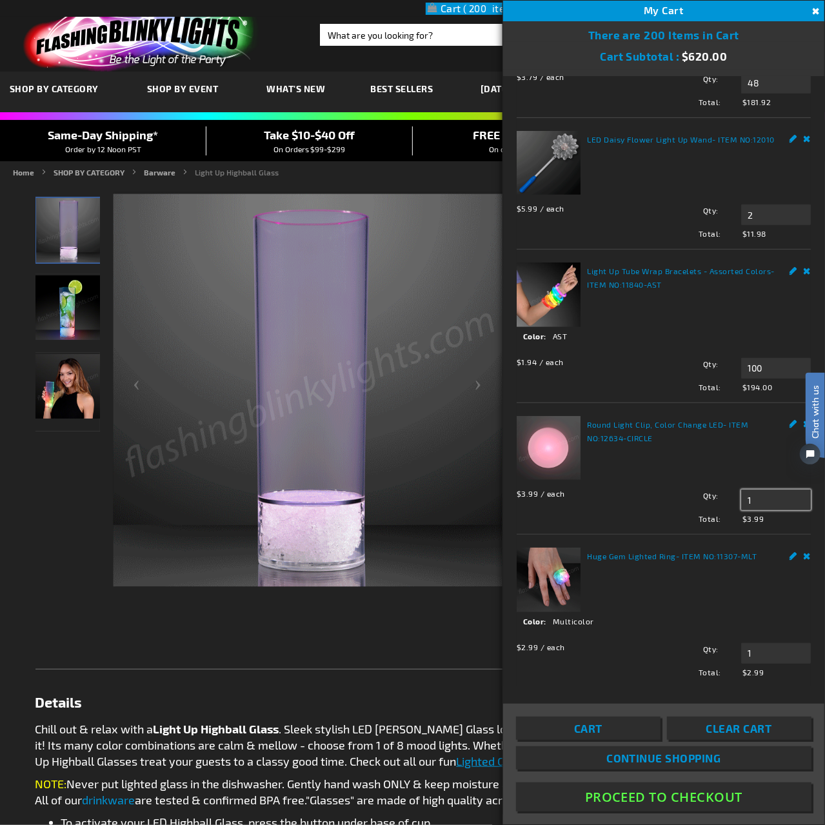
drag, startPoint x: 760, startPoint y: 488, endPoint x: 715, endPoint y: 487, distance: 45.2
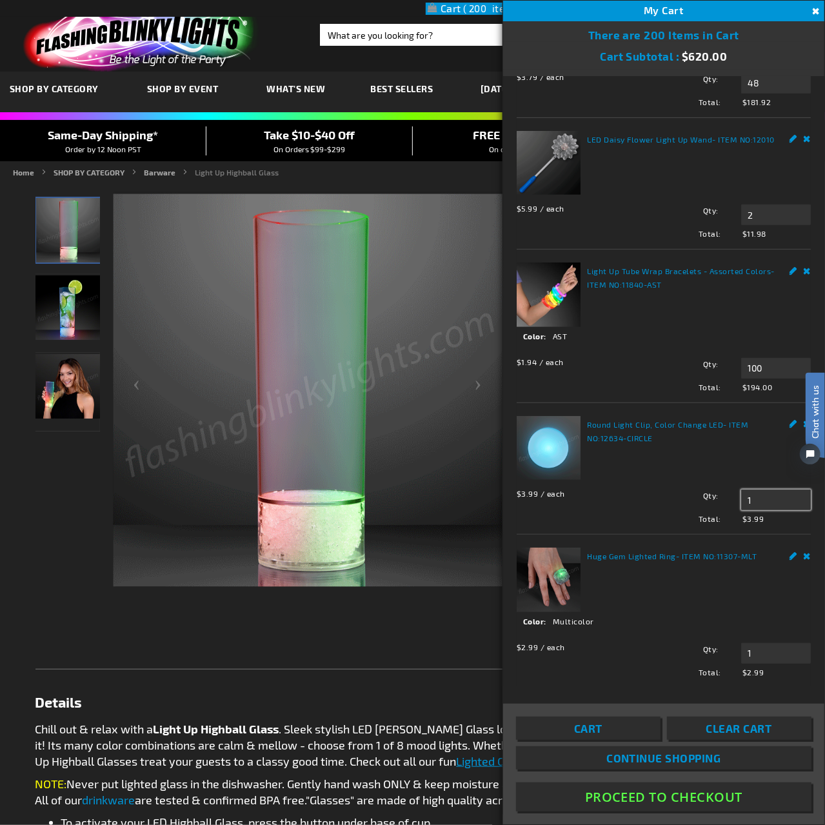
click at [715, 490] on div "Qty 1 Update" at bounding box center [730, 500] width 162 height 21
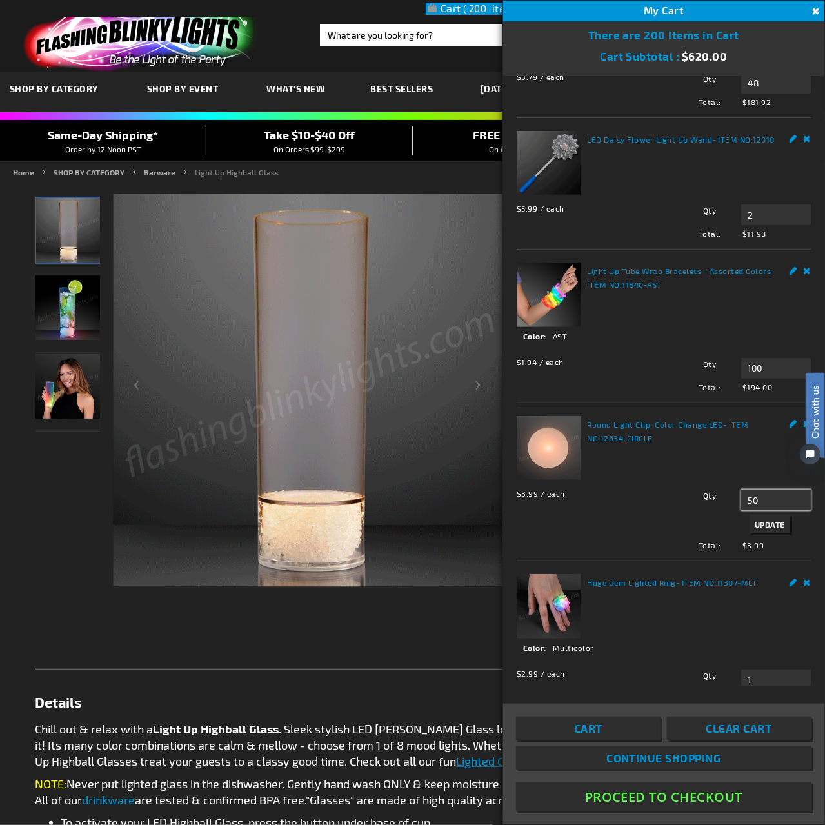
type input "50"
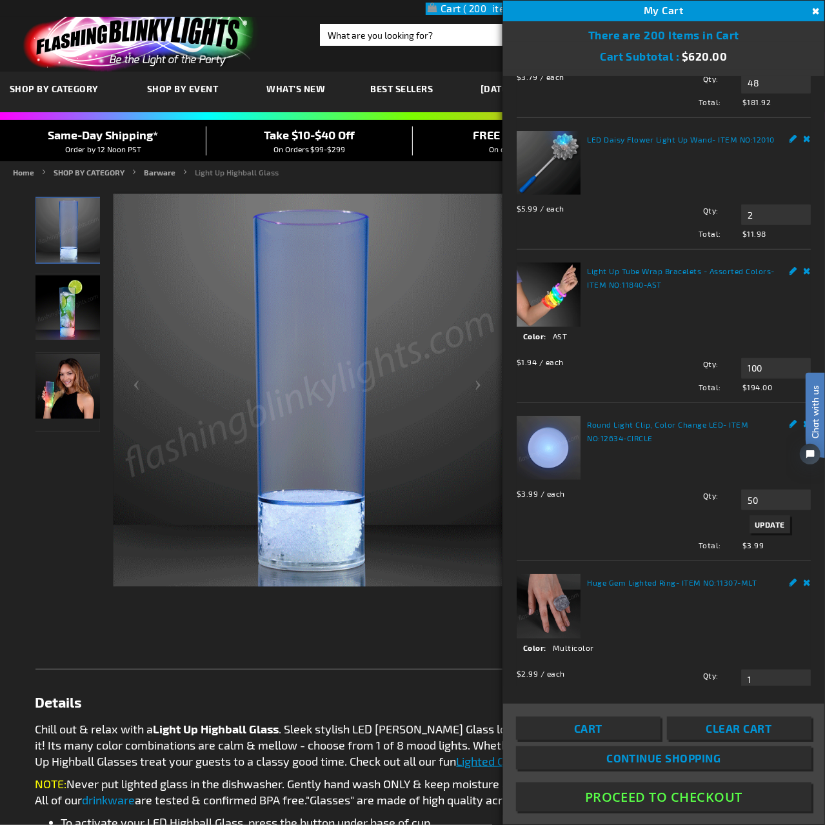
click at [755, 520] on span "Update" at bounding box center [770, 524] width 30 height 9
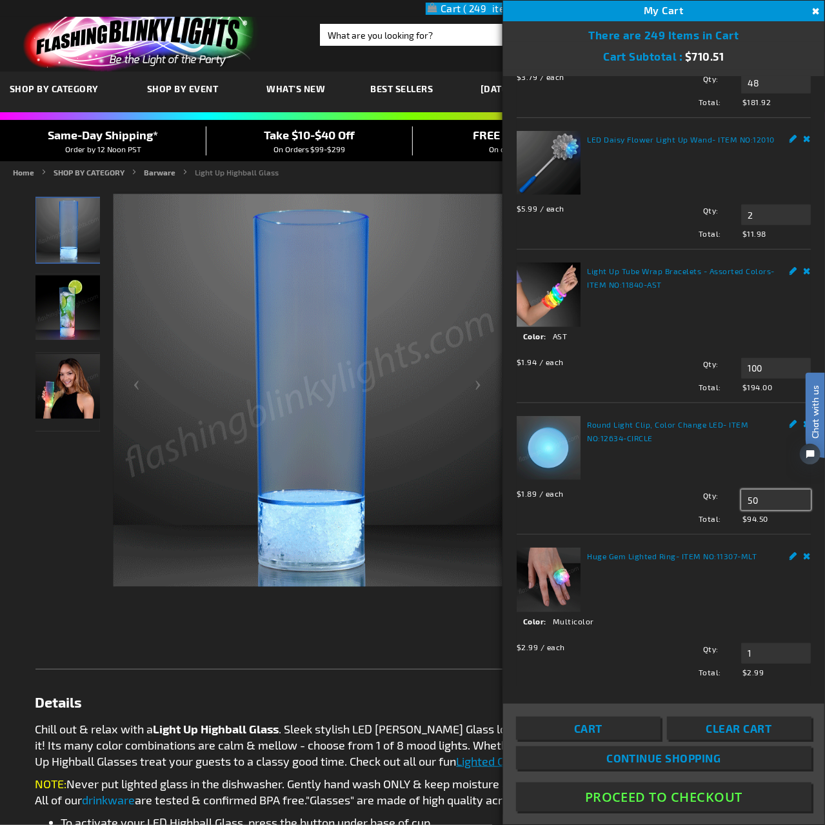
drag, startPoint x: 773, startPoint y: 486, endPoint x: 718, endPoint y: 488, distance: 54.9
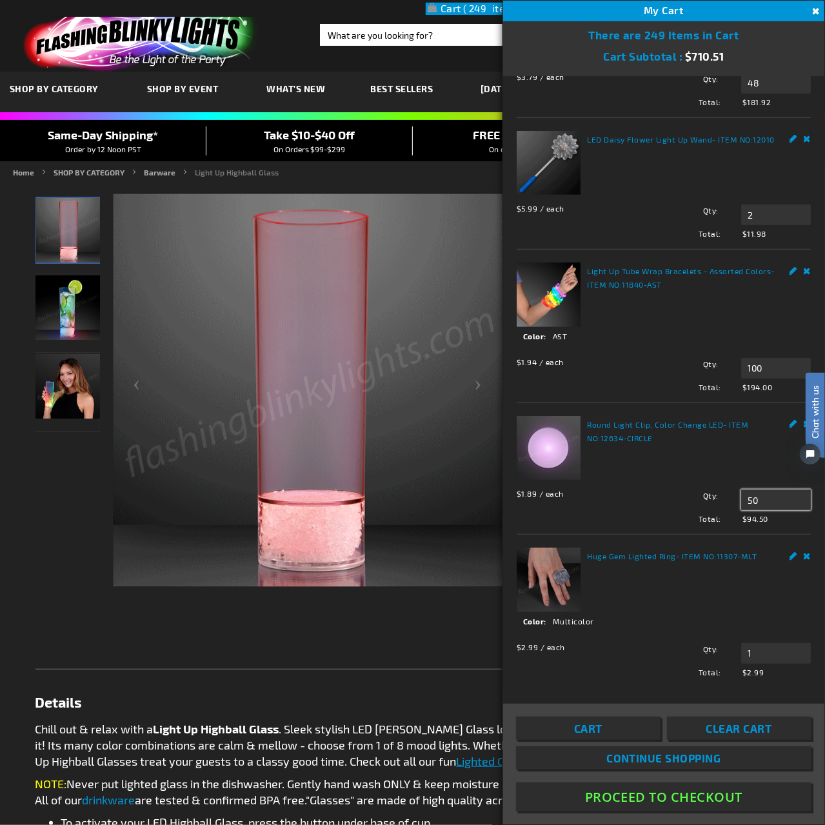
click at [718, 490] on div "Qty 50 Update" at bounding box center [730, 500] width 162 height 21
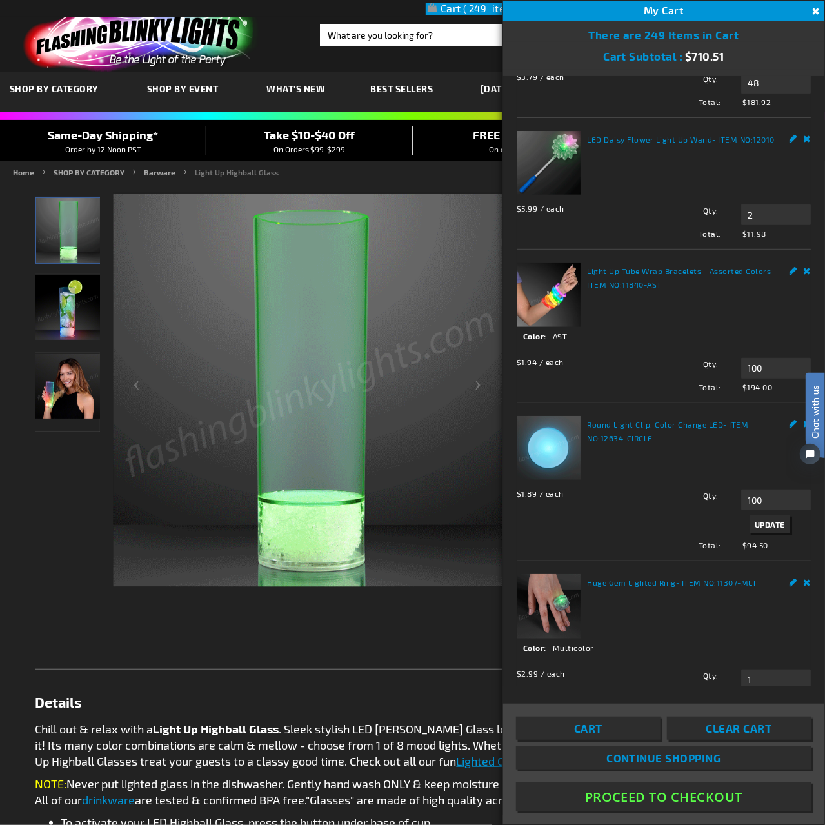
click at [793, 415] on div "Chat with us" at bounding box center [808, 431] width 32 height 90
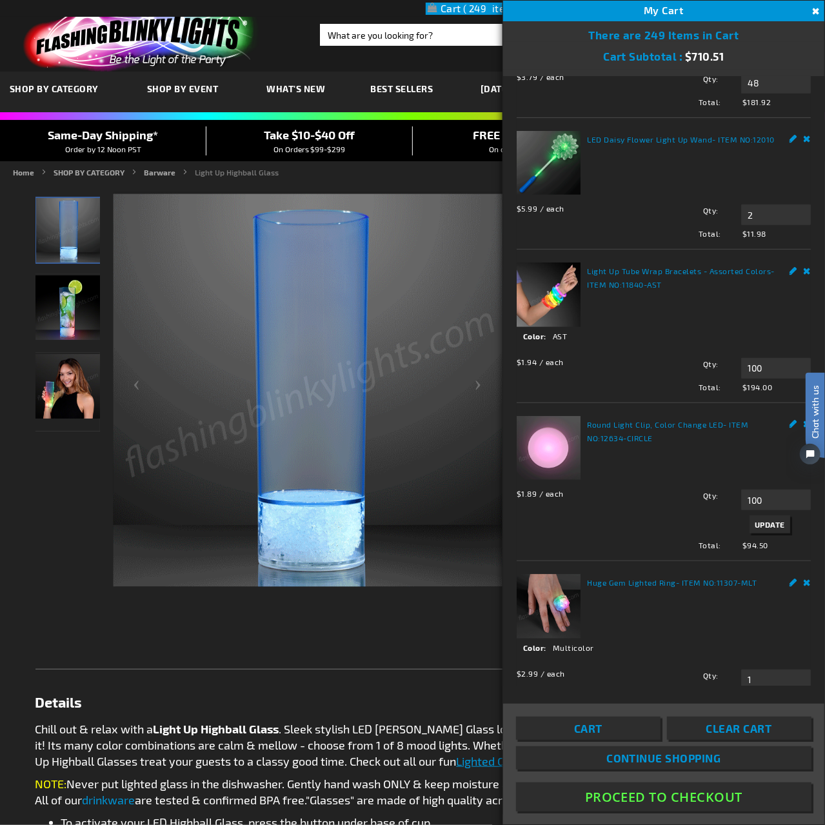
click at [713, 461] on div "Round Light Clip, Color Change LED - ITEM NO: 12634-CIRCLE $1.89 / each Total: …" at bounding box center [664, 483] width 294 height 135
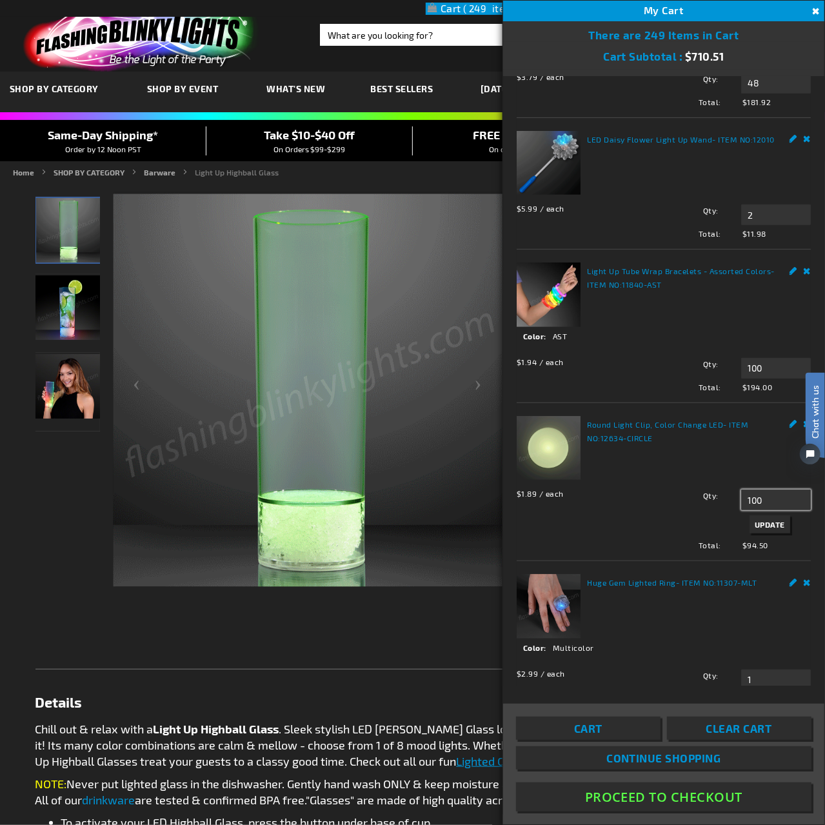
drag, startPoint x: 756, startPoint y: 486, endPoint x: 688, endPoint y: 488, distance: 67.8
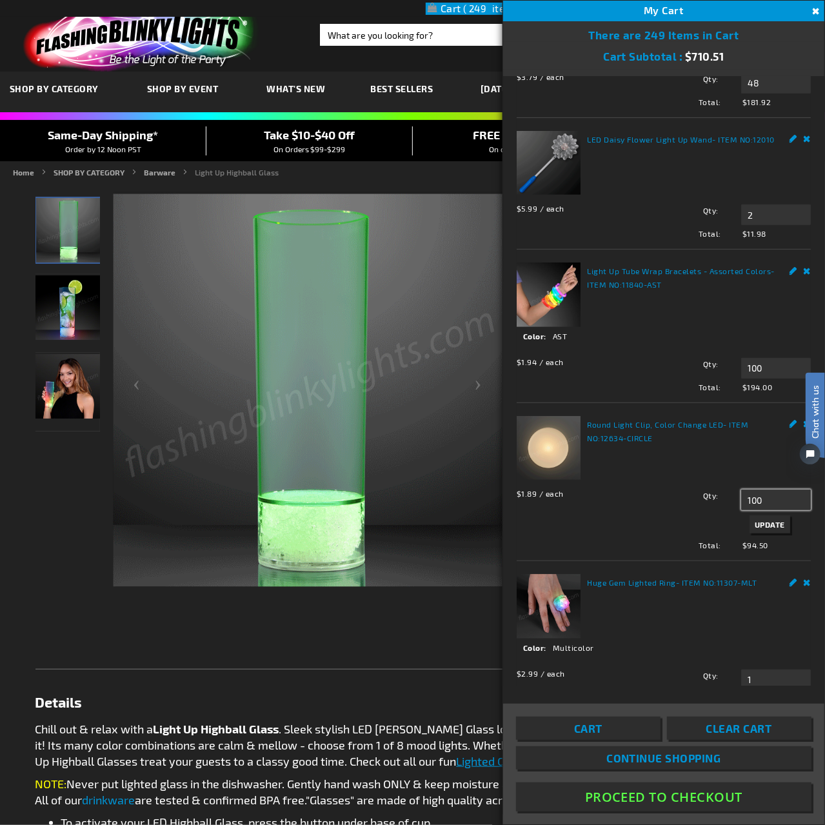
click at [688, 490] on div "Qty 100 Update" at bounding box center [730, 513] width 162 height 47
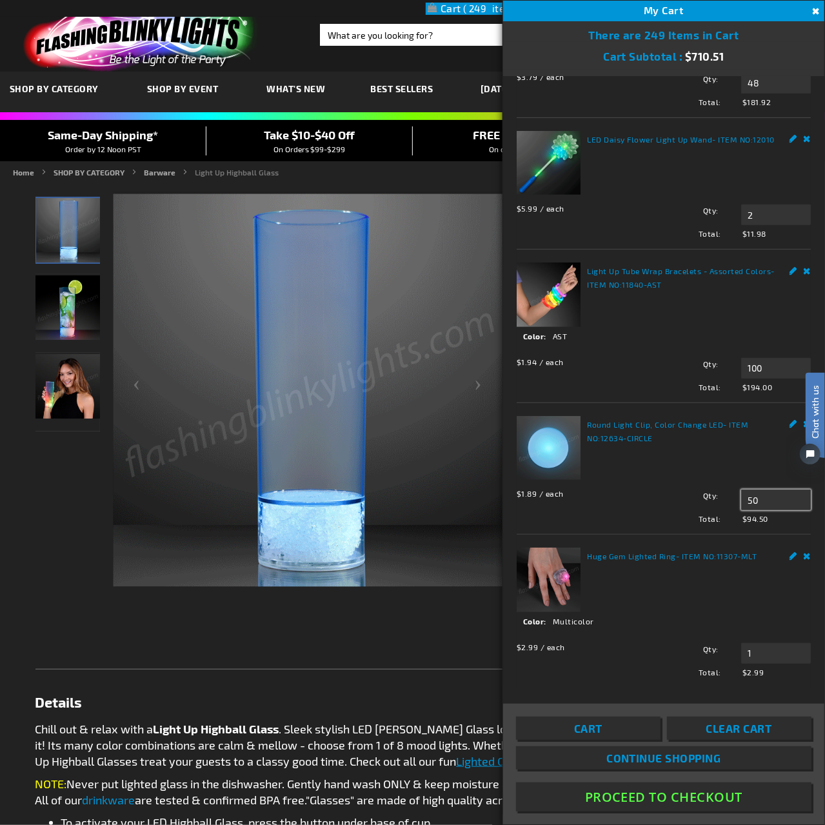
type input "50"
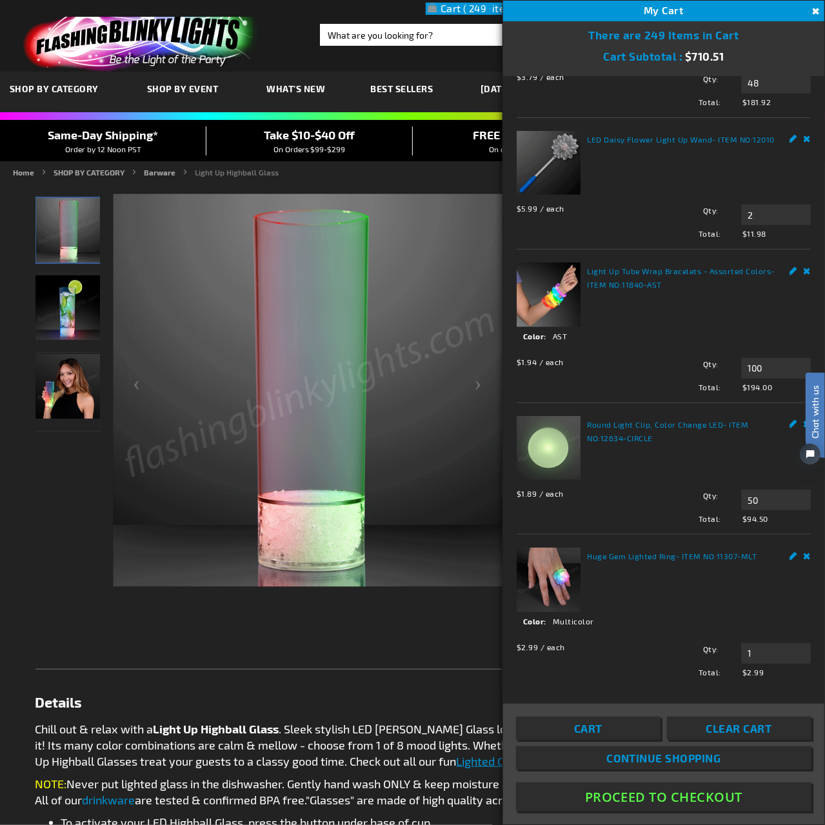
click at [706, 454] on div "Round Light Clip, Color Change LED - ITEM NO: 12634-CIRCLE $1.89 / each Total: …" at bounding box center [664, 470] width 294 height 108
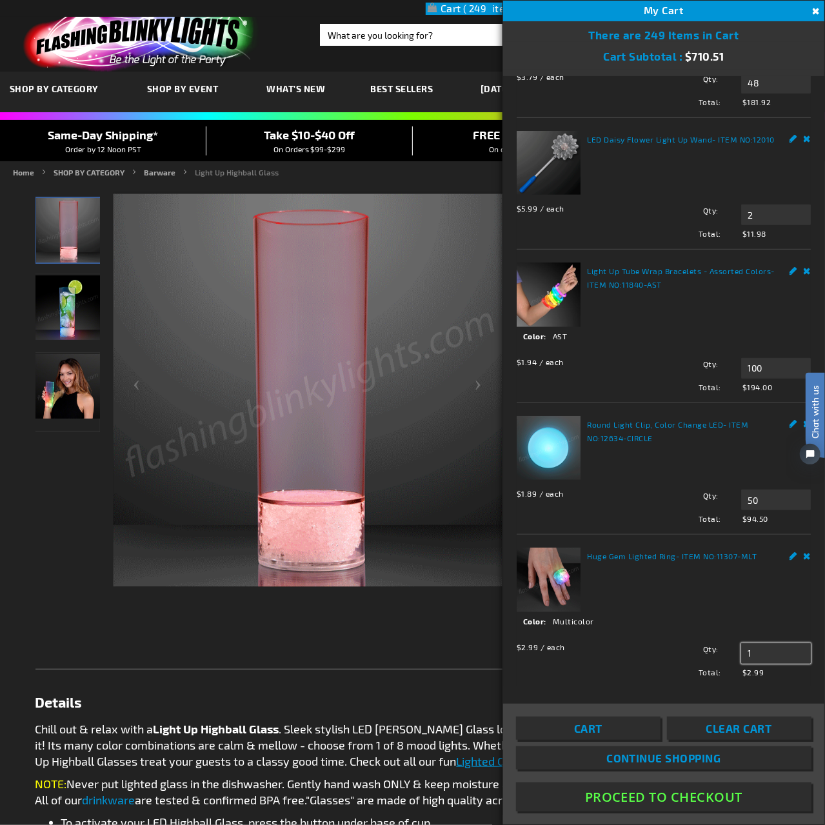
click at [762, 643] on input "1" at bounding box center [776, 653] width 70 height 21
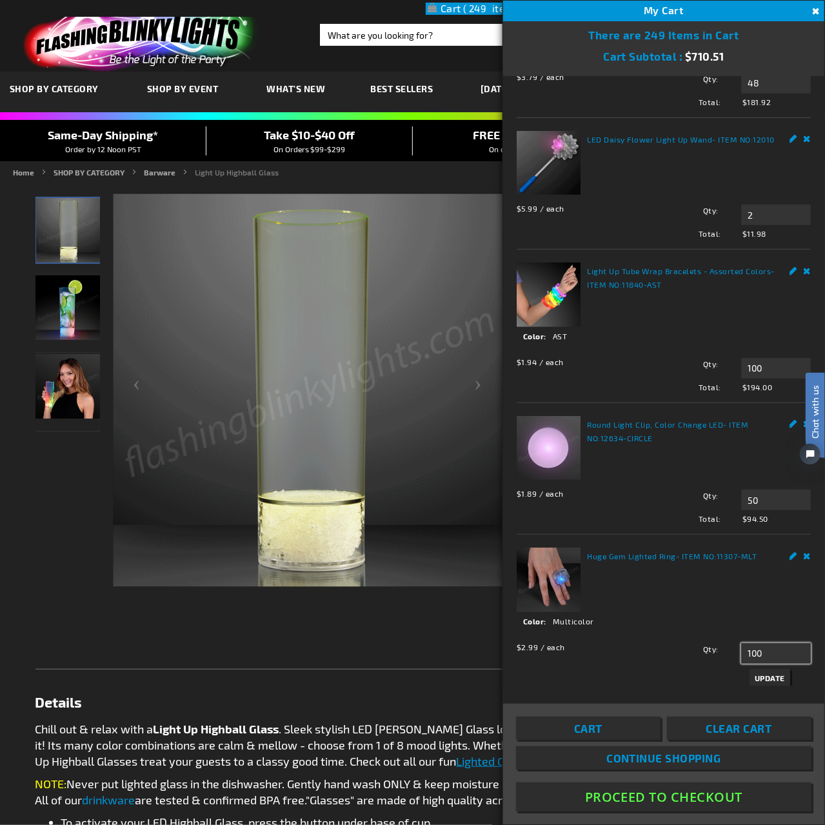
type input "100"
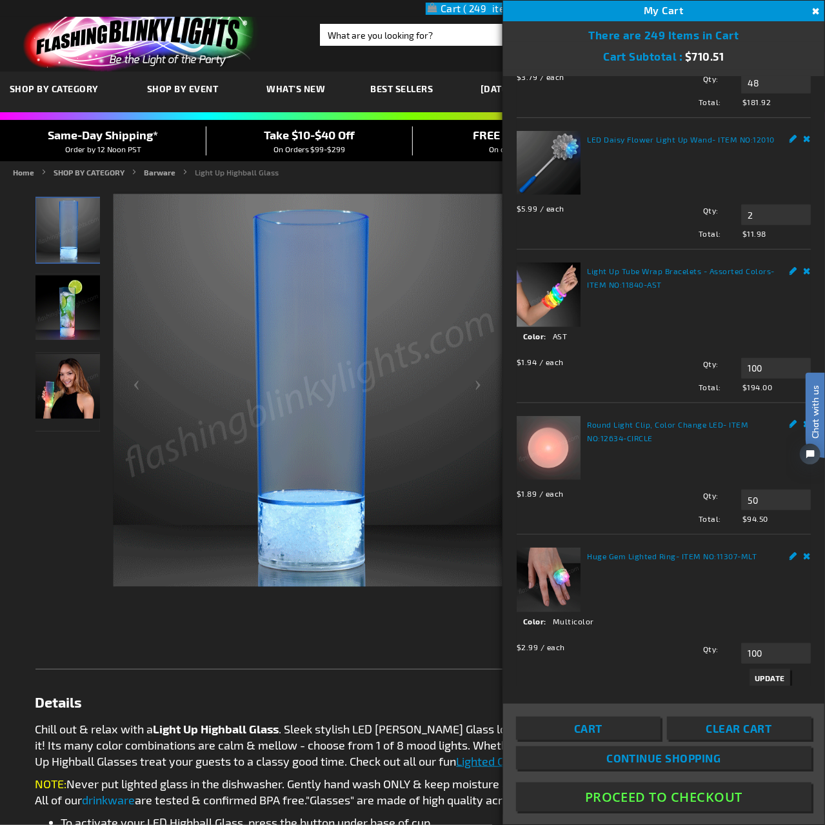
click at [766, 669] on button "Update" at bounding box center [769, 678] width 41 height 18
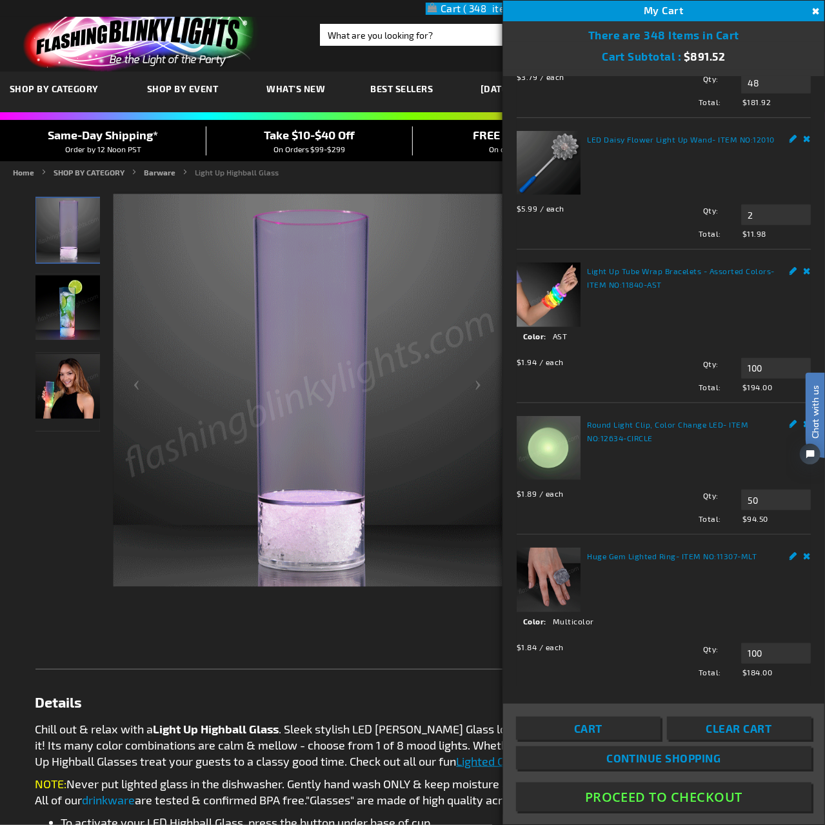
scroll to position [0, 0]
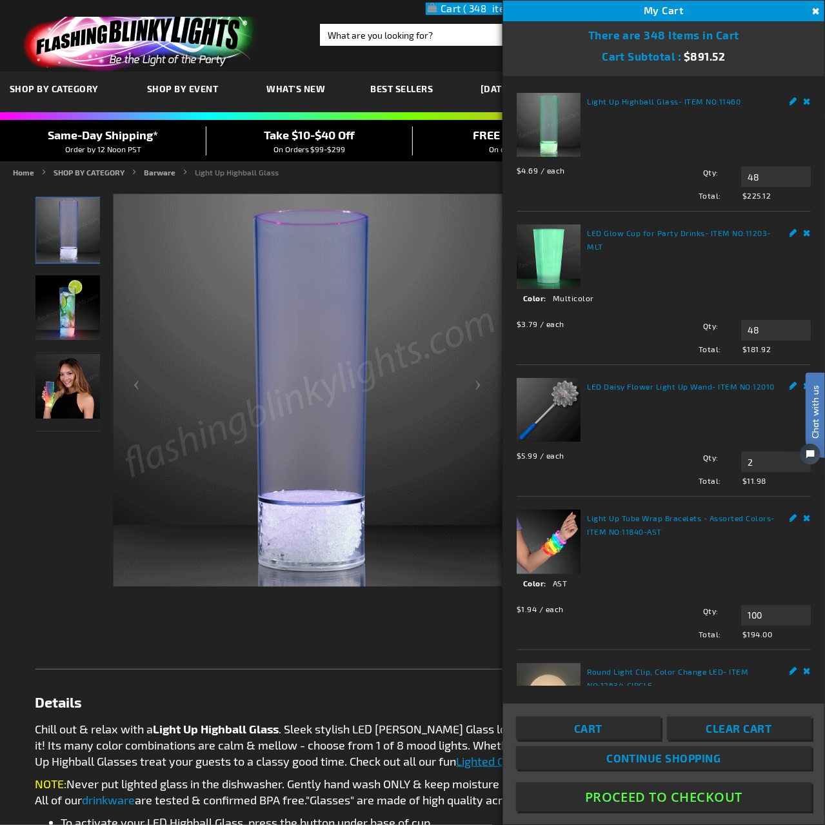
click at [804, 228] on link "Remove" at bounding box center [808, 231] width 8 height 14
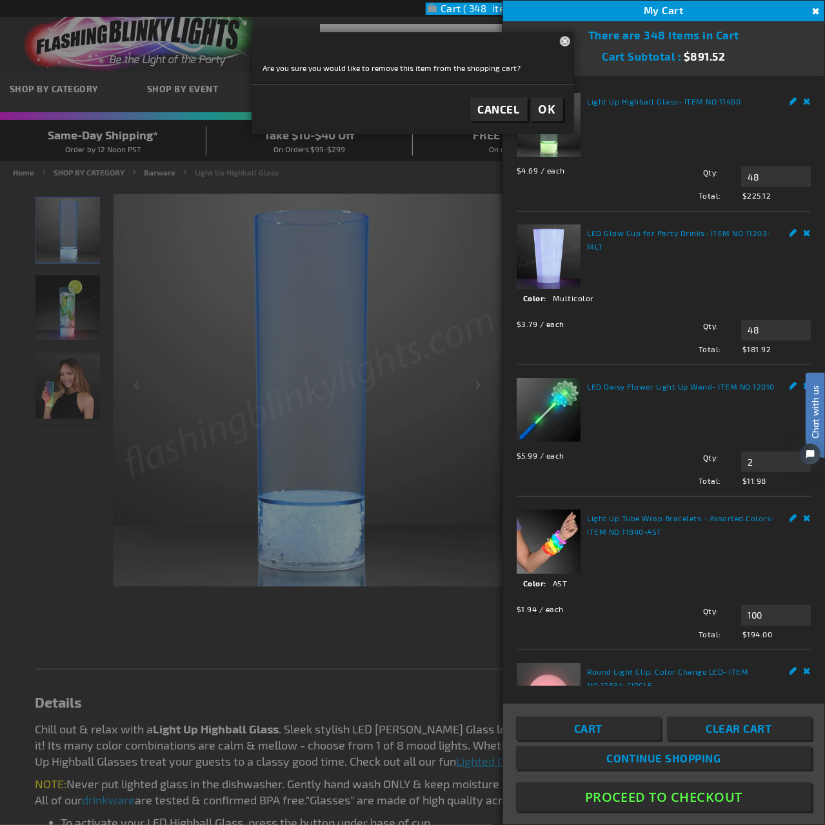
click at [551, 118] on button "OK" at bounding box center [547, 109] width 32 height 24
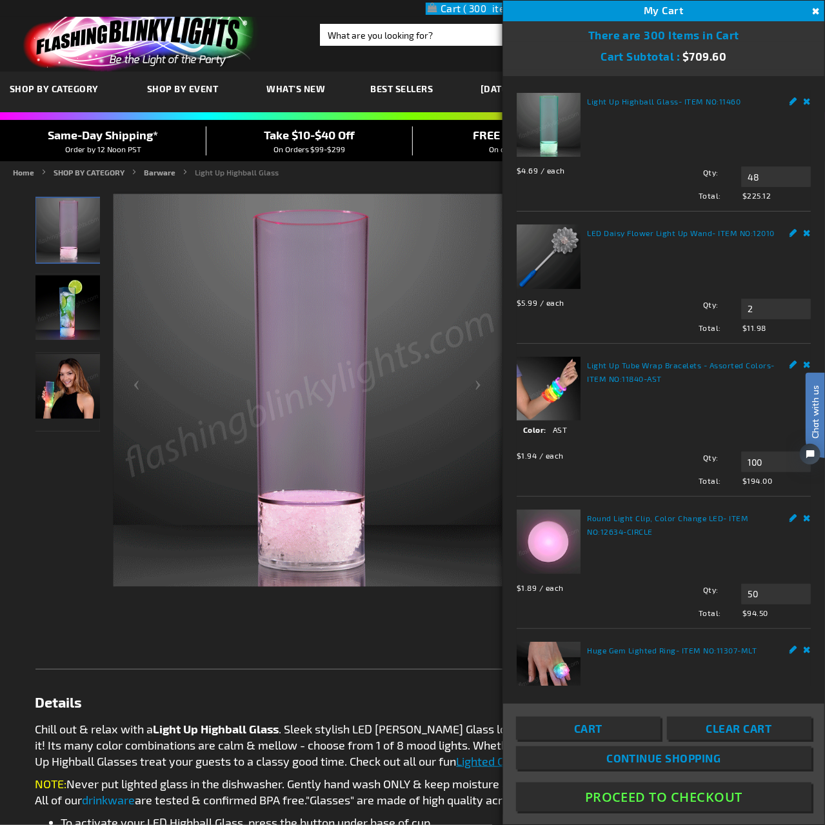
scroll to position [96, 0]
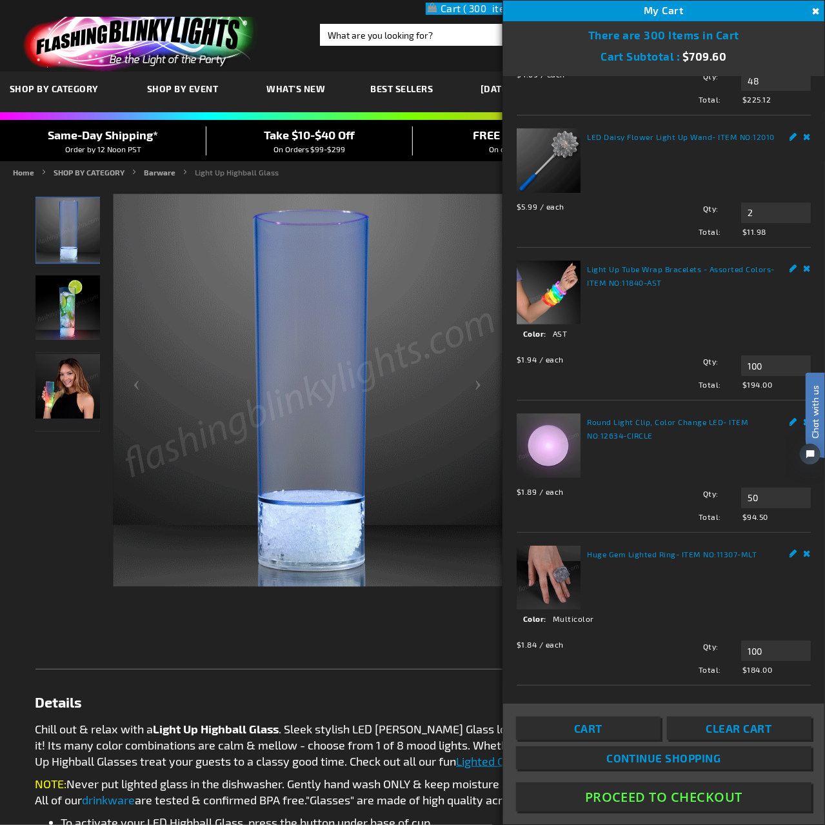
click at [677, 762] on span "Continue Shopping" at bounding box center [663, 757] width 115 height 13
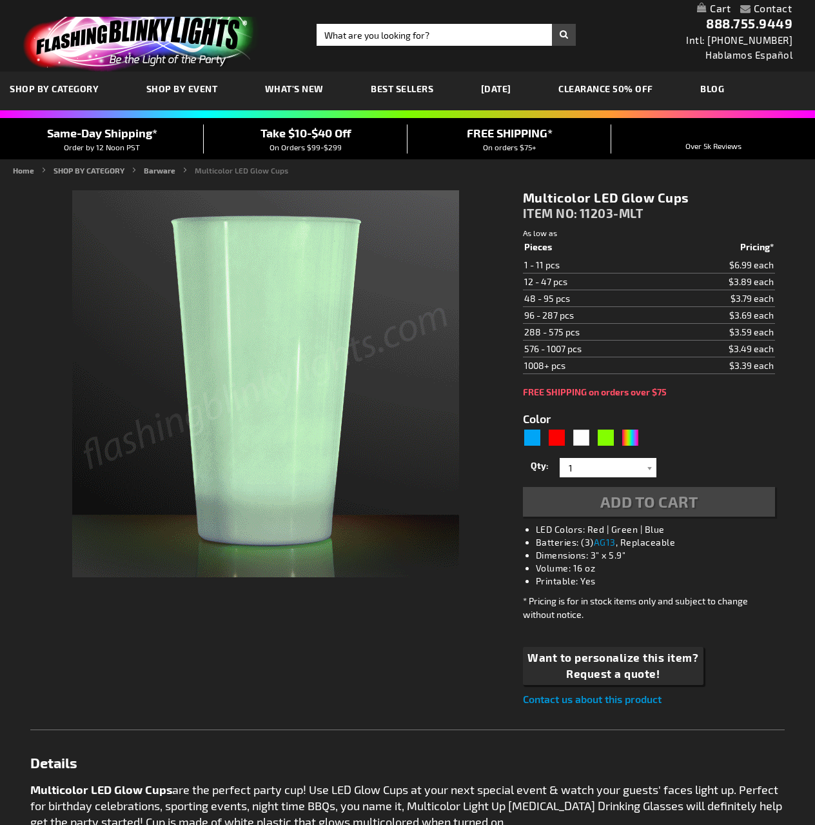
type input "5659"
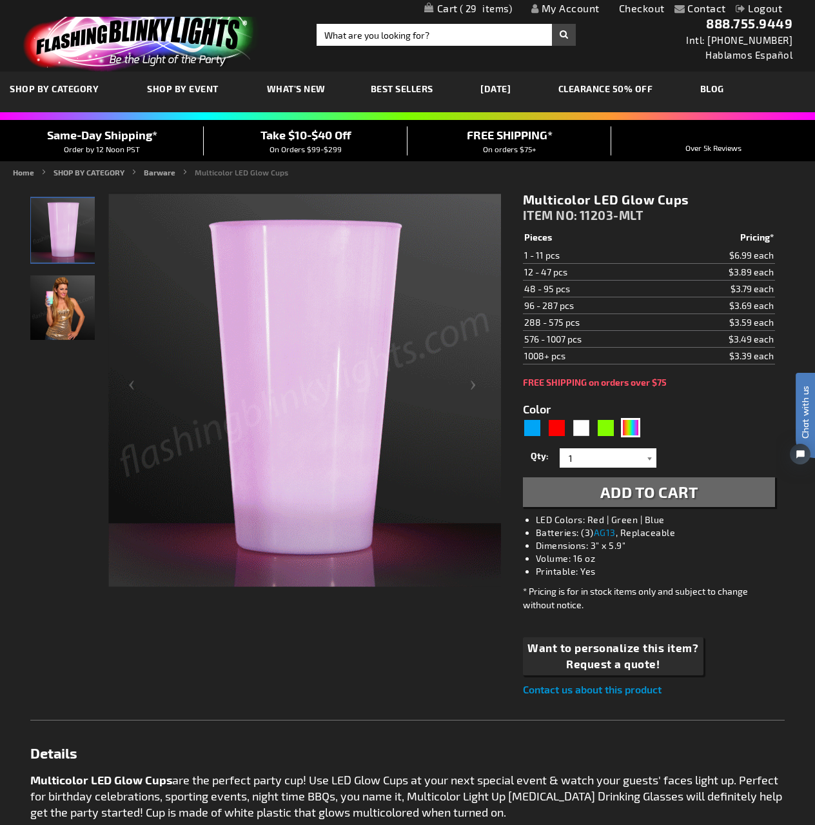
click at [654, 455] on div at bounding box center [650, 457] width 13 height 19
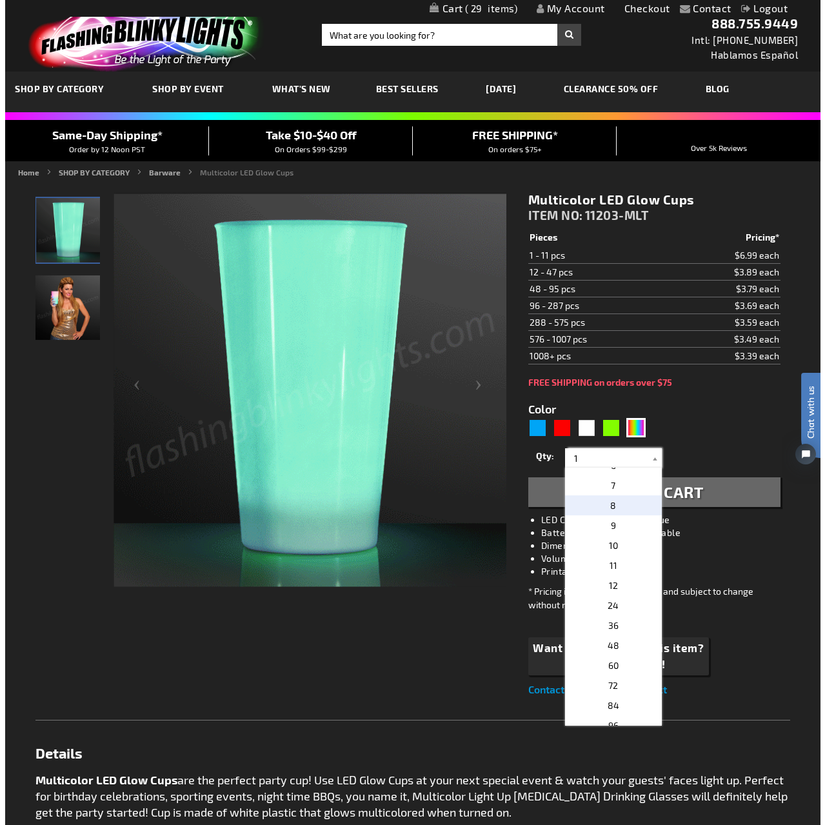
scroll to position [193, 0]
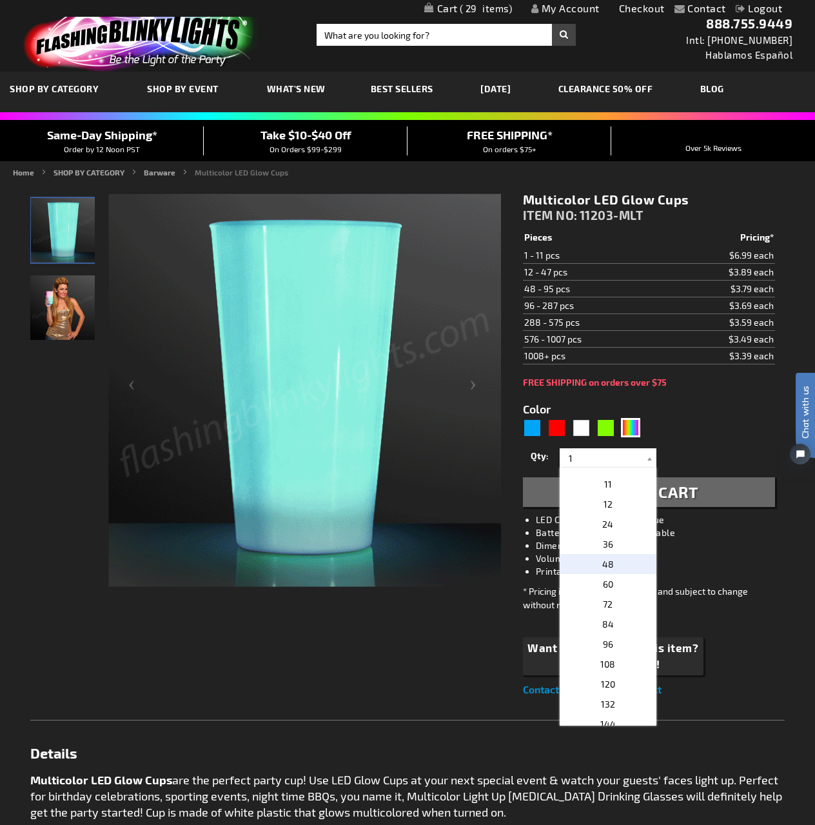
click at [620, 563] on p "48" at bounding box center [608, 564] width 97 height 20
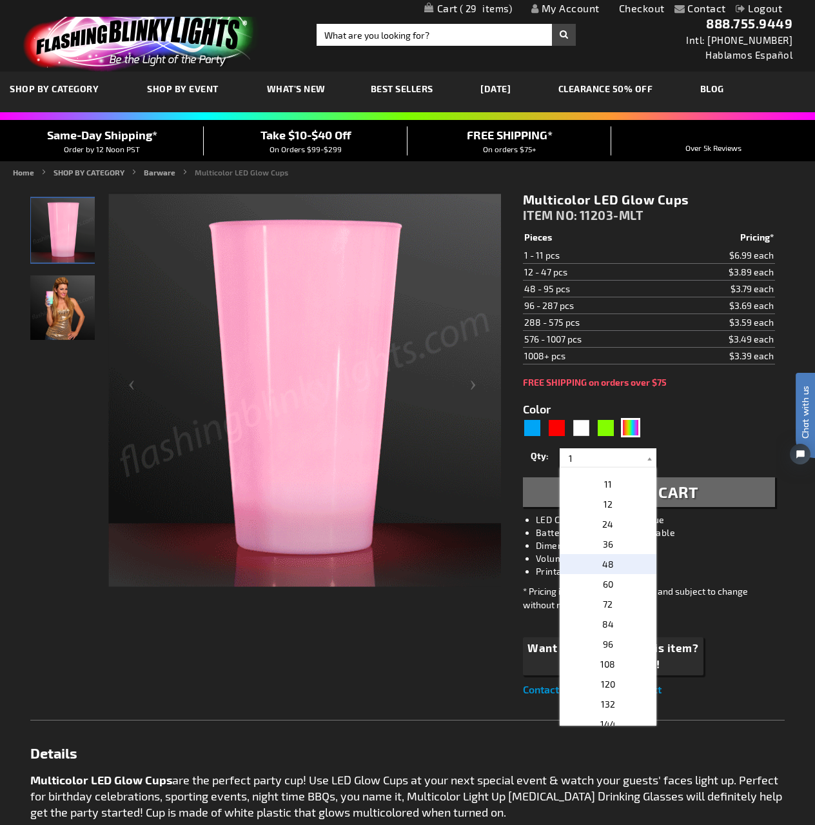
type input "48"
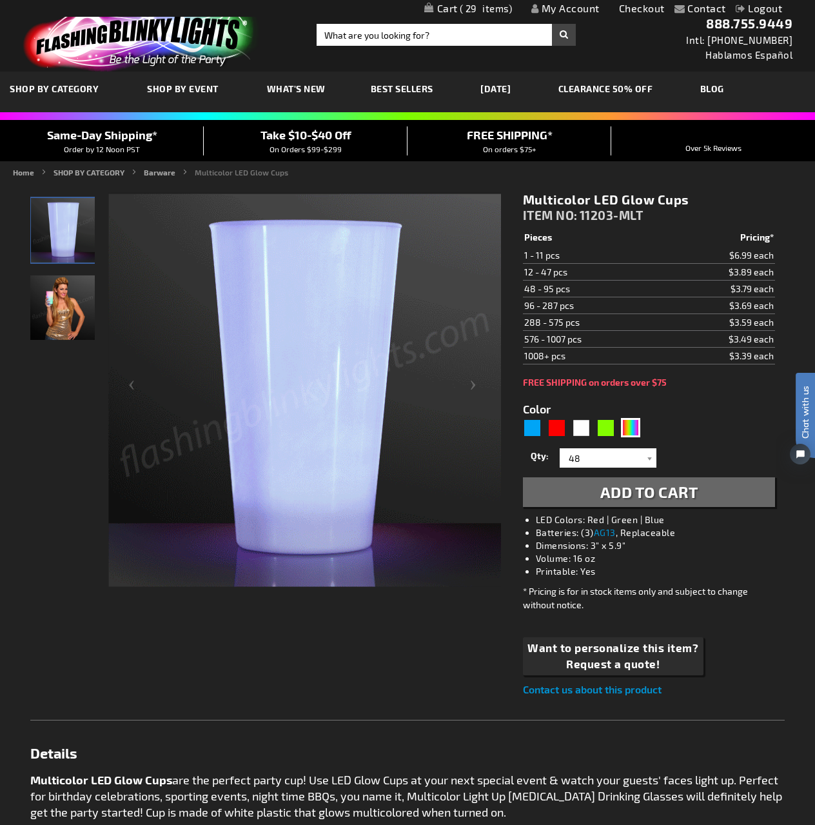
click at [695, 487] on span "Add to Cart" at bounding box center [649, 491] width 98 height 19
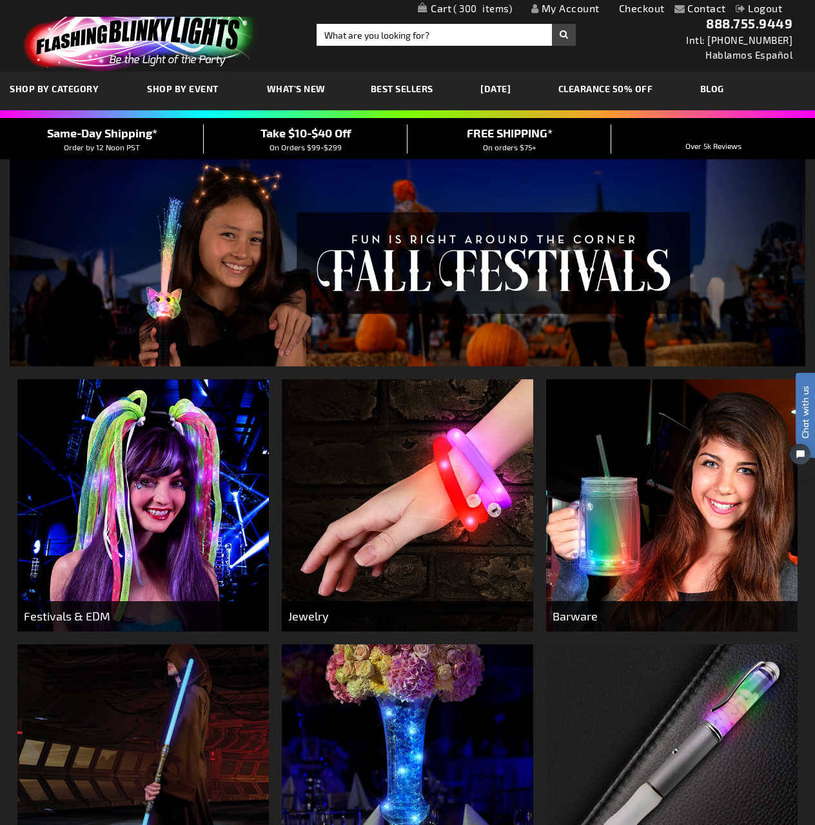
click at [468, 13] on span "300" at bounding box center [482, 9] width 59 height 12
